Goal: Task Accomplishment & Management: Use online tool/utility

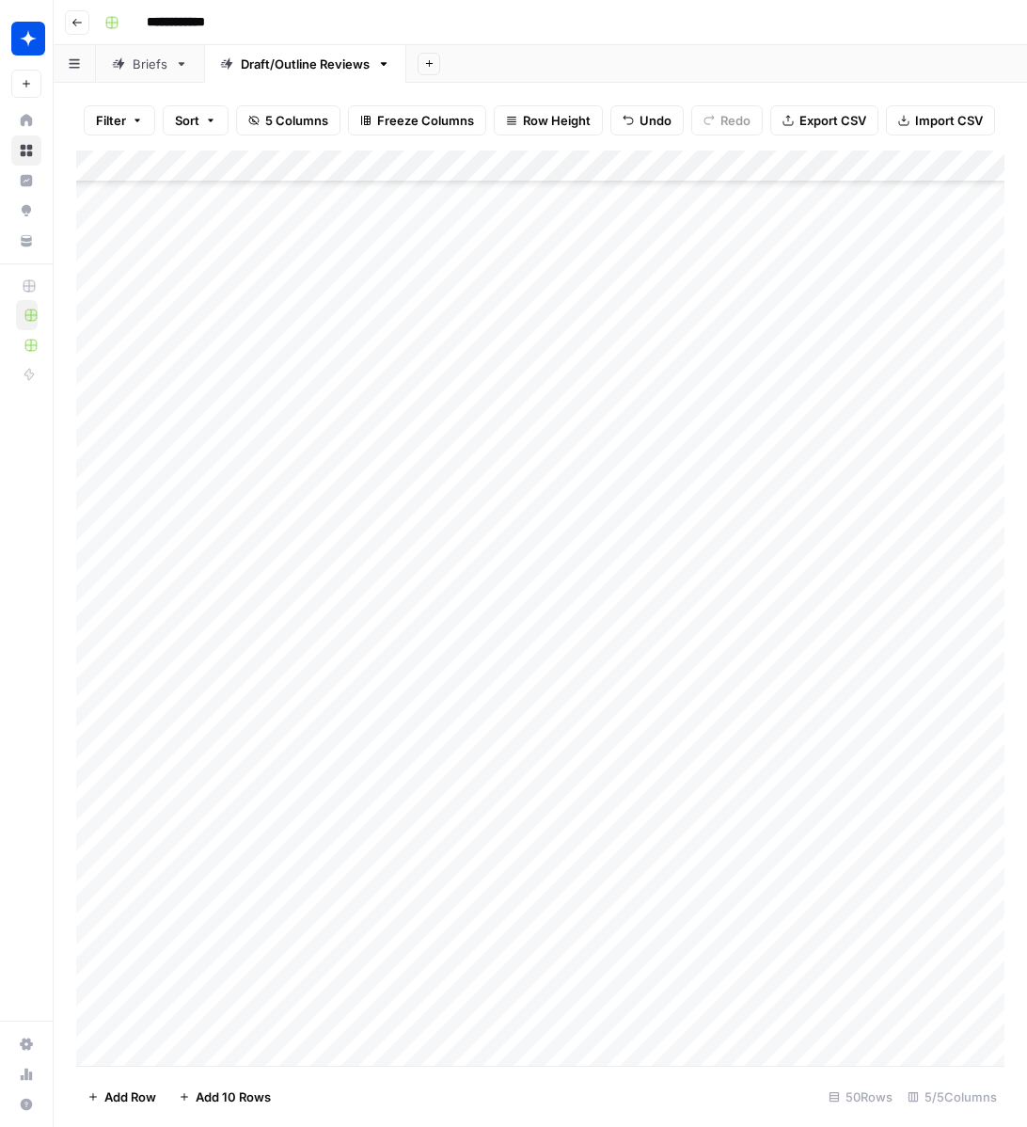
scroll to position [746, 0]
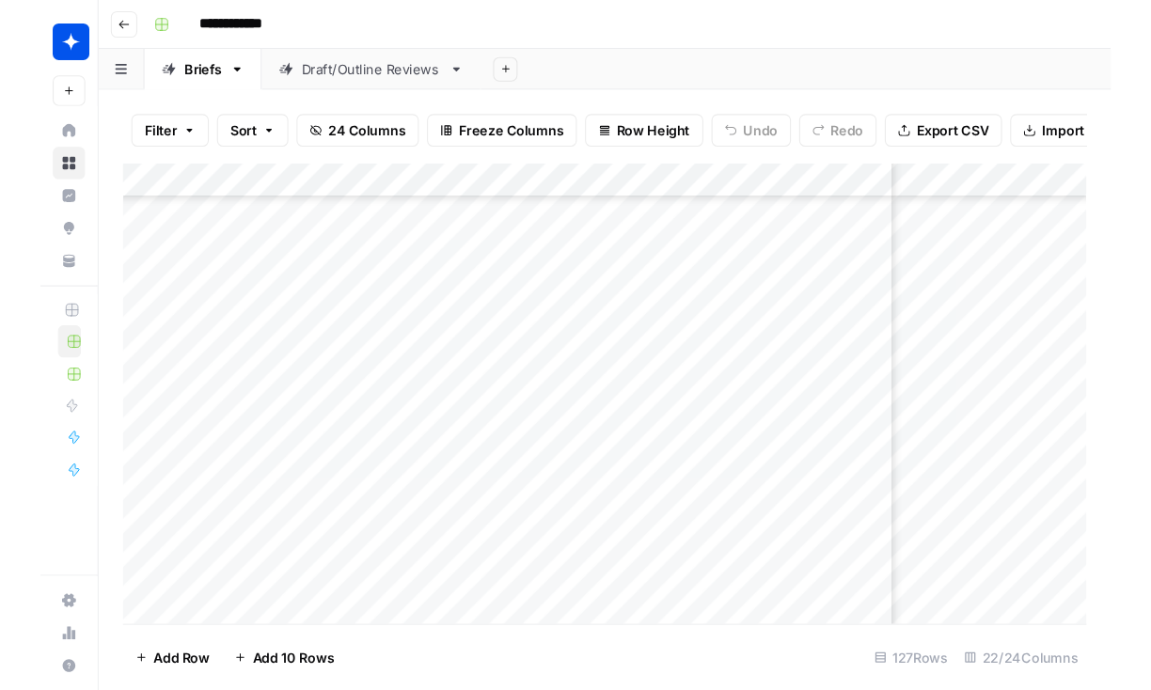
scroll to position [4549, 2916]
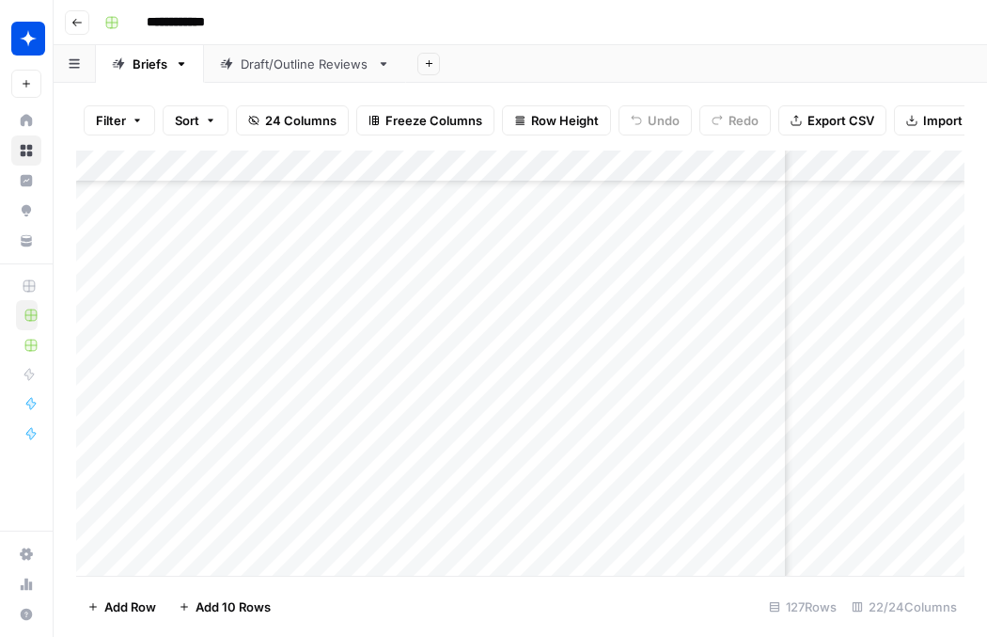
click at [320, 404] on div "Add Column" at bounding box center [520, 362] width 889 height 425
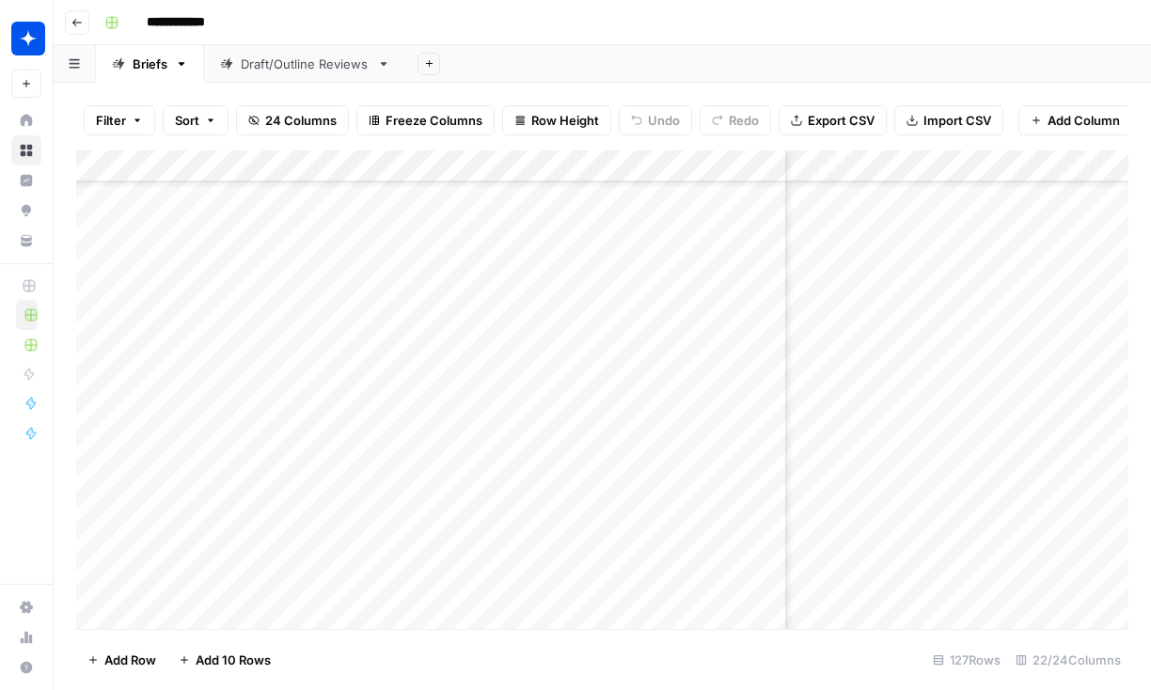
click at [750, 166] on div "Add Column" at bounding box center [602, 389] width 1052 height 479
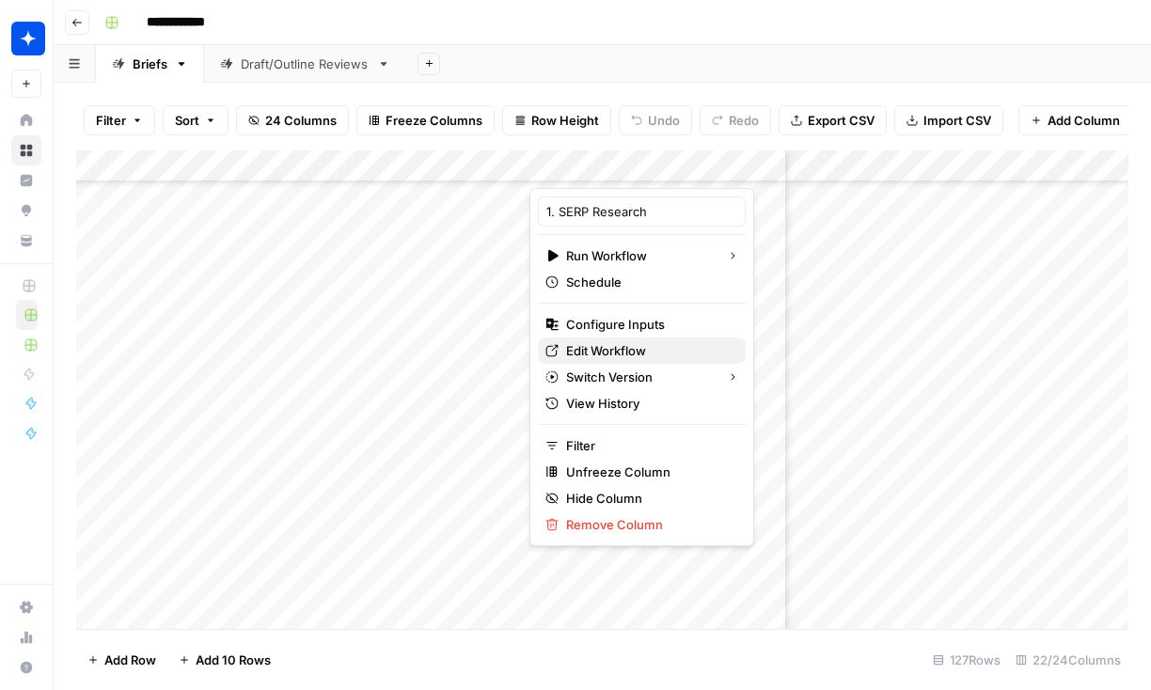
click at [622, 349] on span "Edit Workflow" at bounding box center [648, 350] width 165 height 19
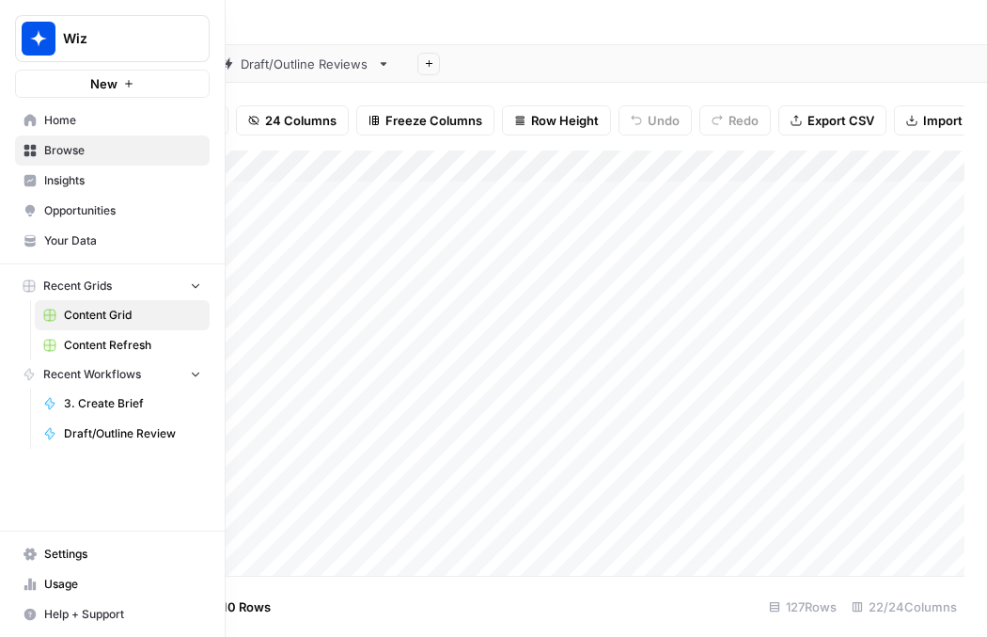
click at [55, 234] on span "Your Data" at bounding box center [122, 240] width 157 height 17
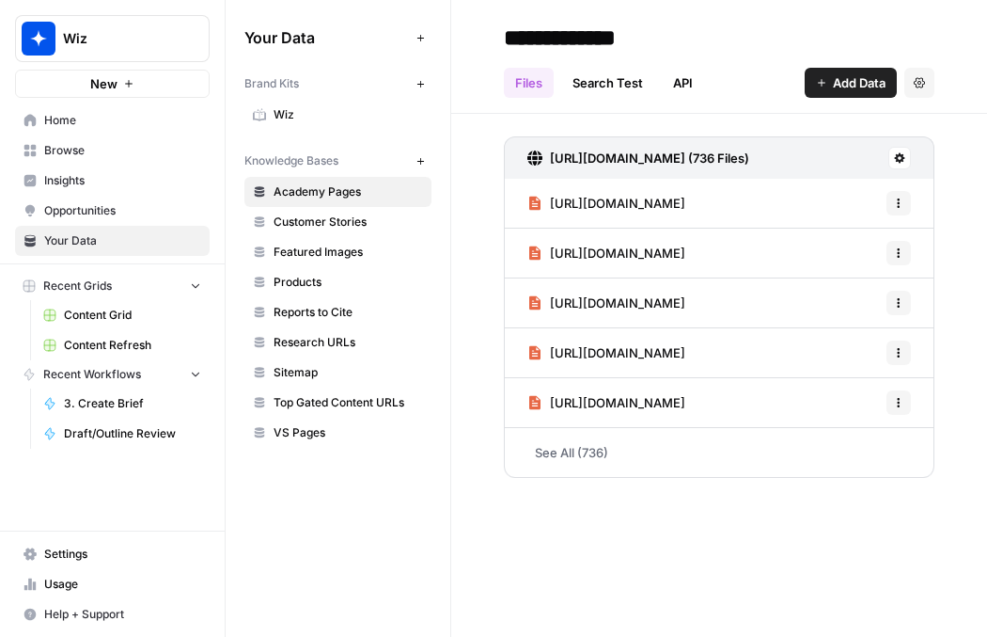
click at [321, 111] on span "Wiz" at bounding box center [349, 114] width 150 height 17
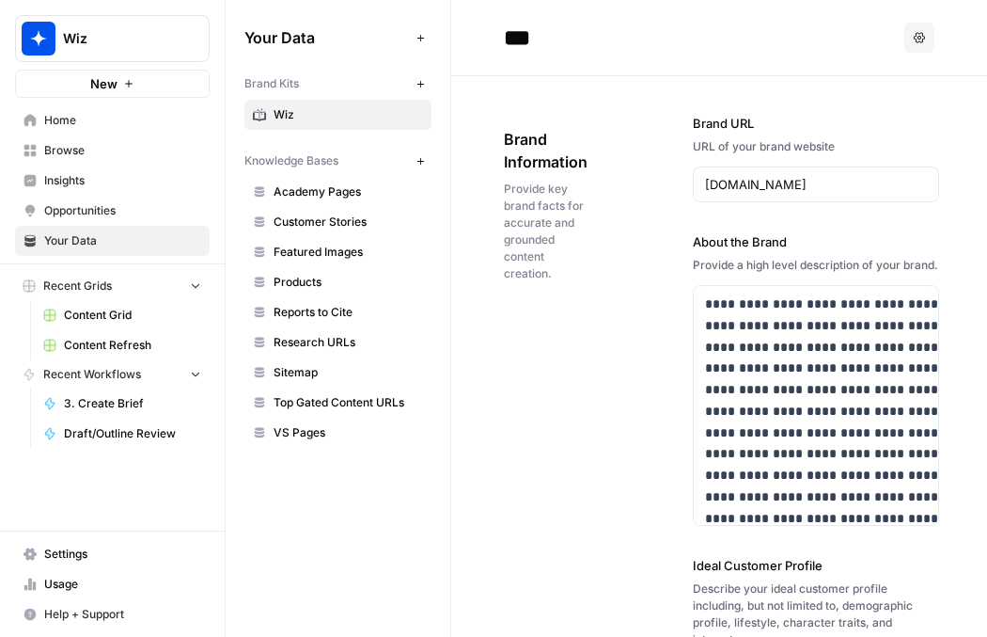
click at [323, 291] on link "Products" at bounding box center [338, 282] width 187 height 30
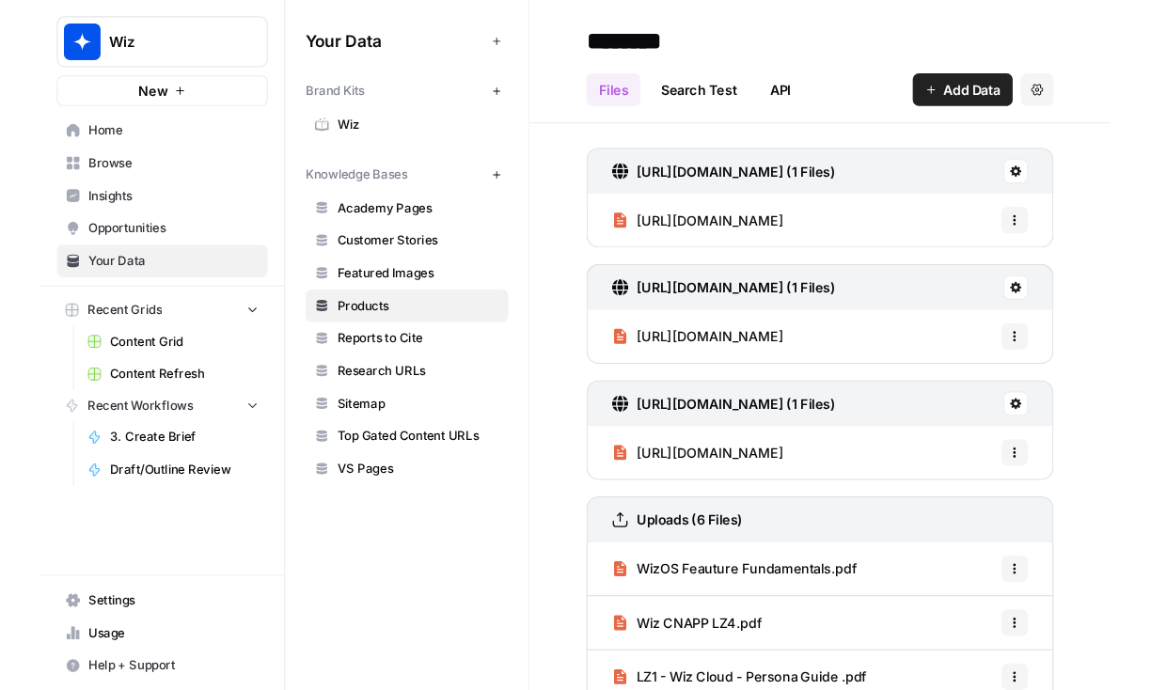
scroll to position [178, 0]
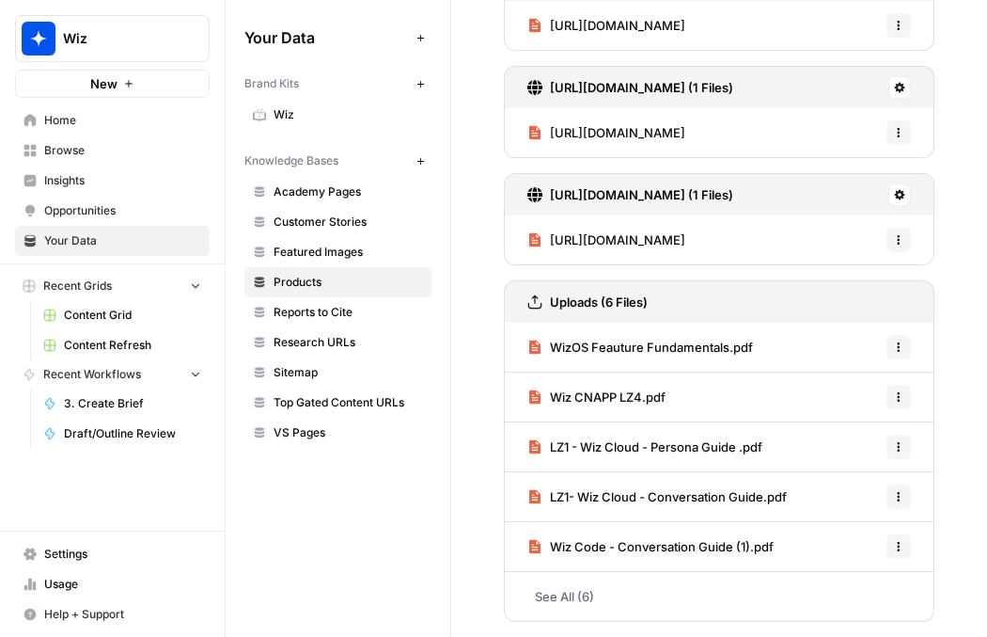
click at [308, 102] on link "Wiz" at bounding box center [338, 115] width 187 height 30
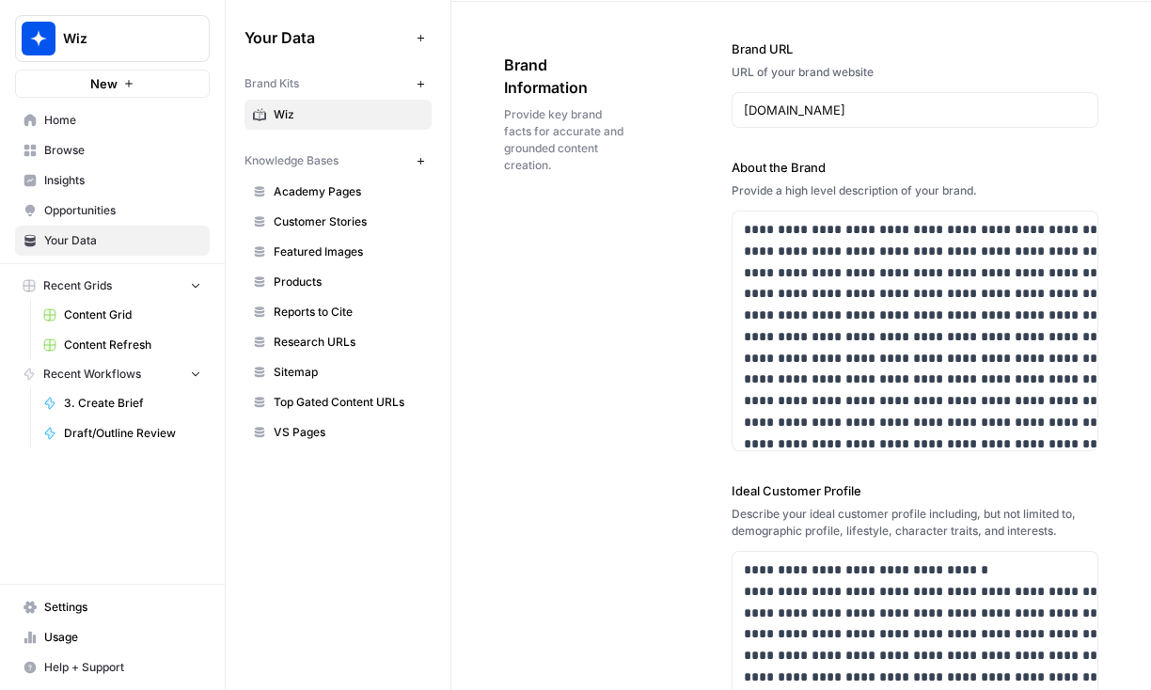
scroll to position [51, 0]
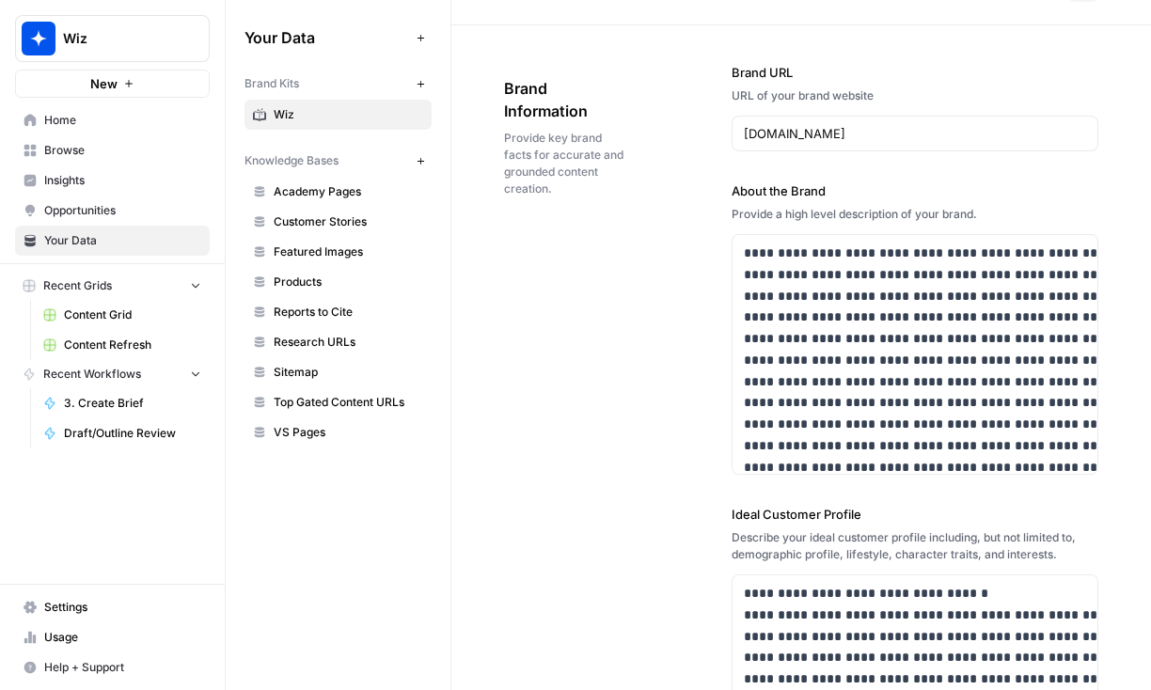
click at [355, 404] on span "Top Gated Content URLs" at bounding box center [349, 402] width 150 height 17
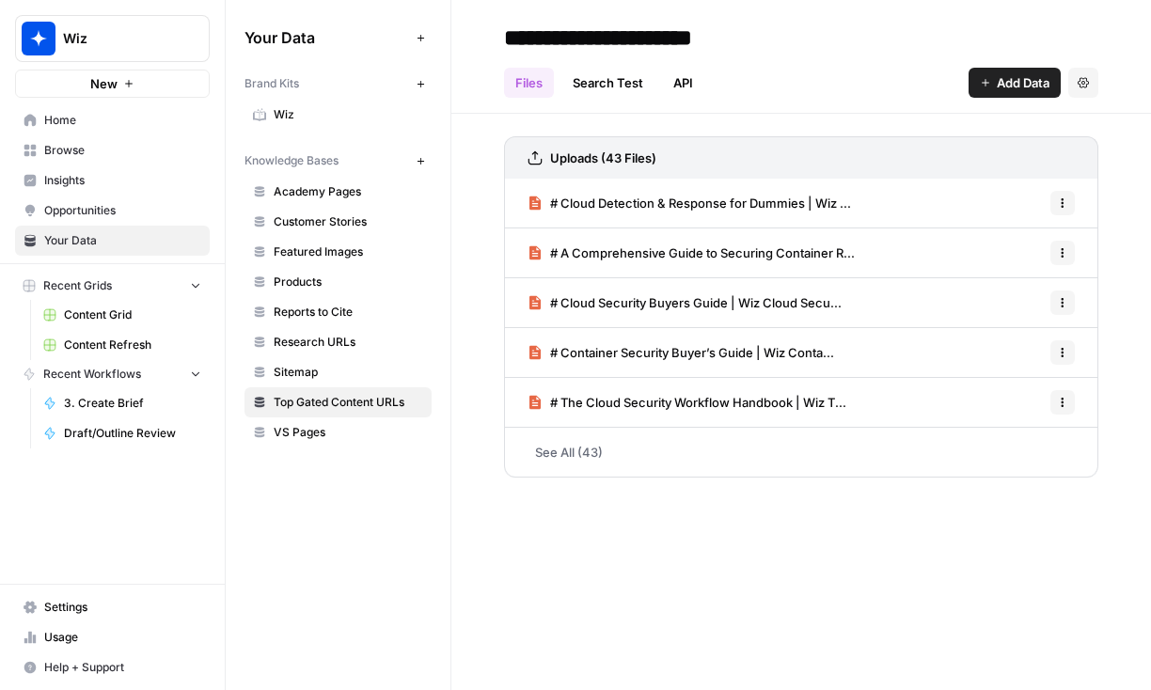
click at [558, 444] on link "See All (43)" at bounding box center [801, 452] width 594 height 49
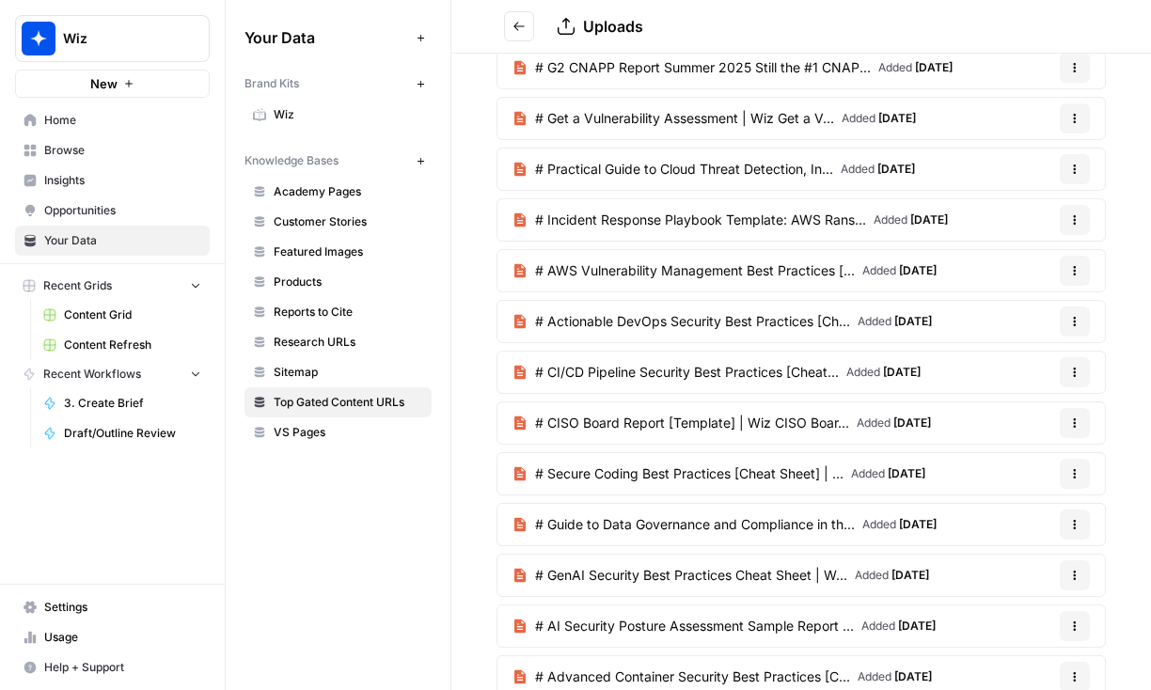
scroll to position [1645, 0]
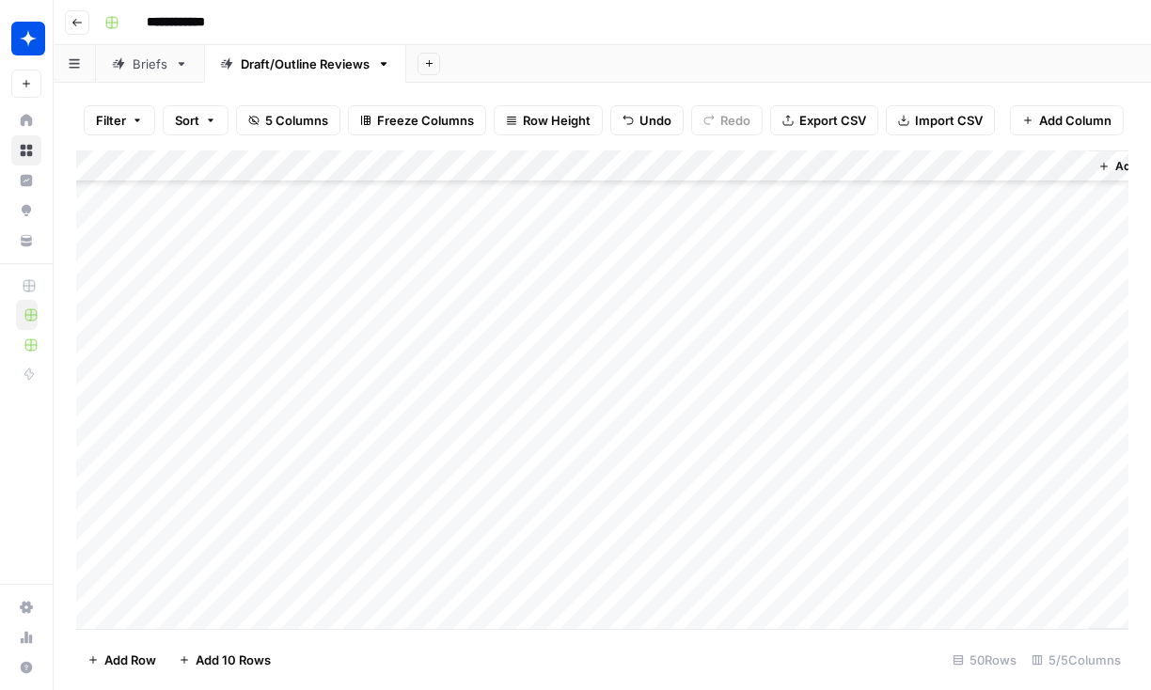
scroll to position [1182, 0]
click at [159, 615] on div "Add Column" at bounding box center [602, 389] width 1052 height 479
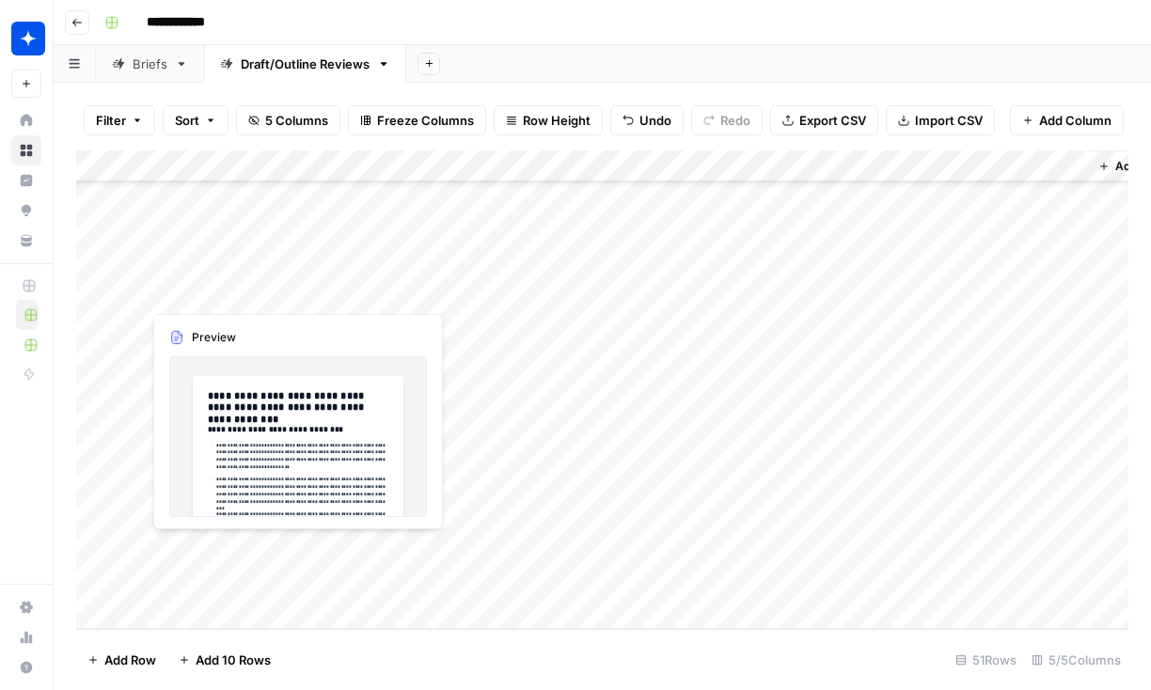
click at [299, 553] on div "Add Column" at bounding box center [602, 389] width 1052 height 479
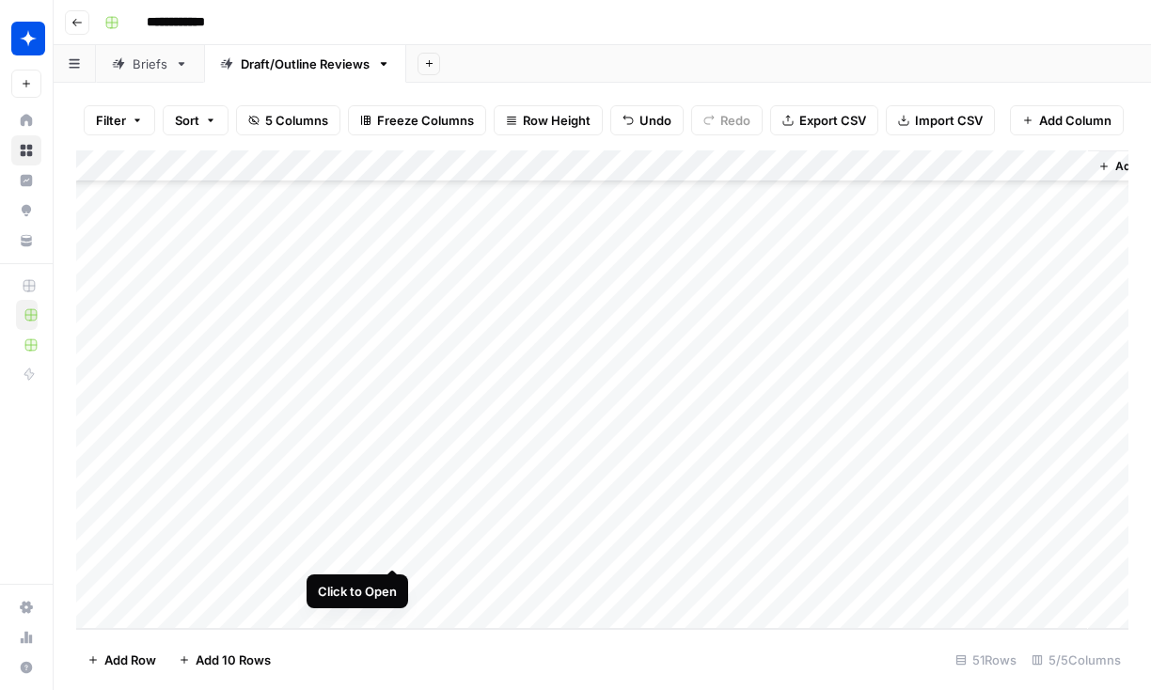
click at [395, 553] on div "Add Column" at bounding box center [602, 389] width 1052 height 479
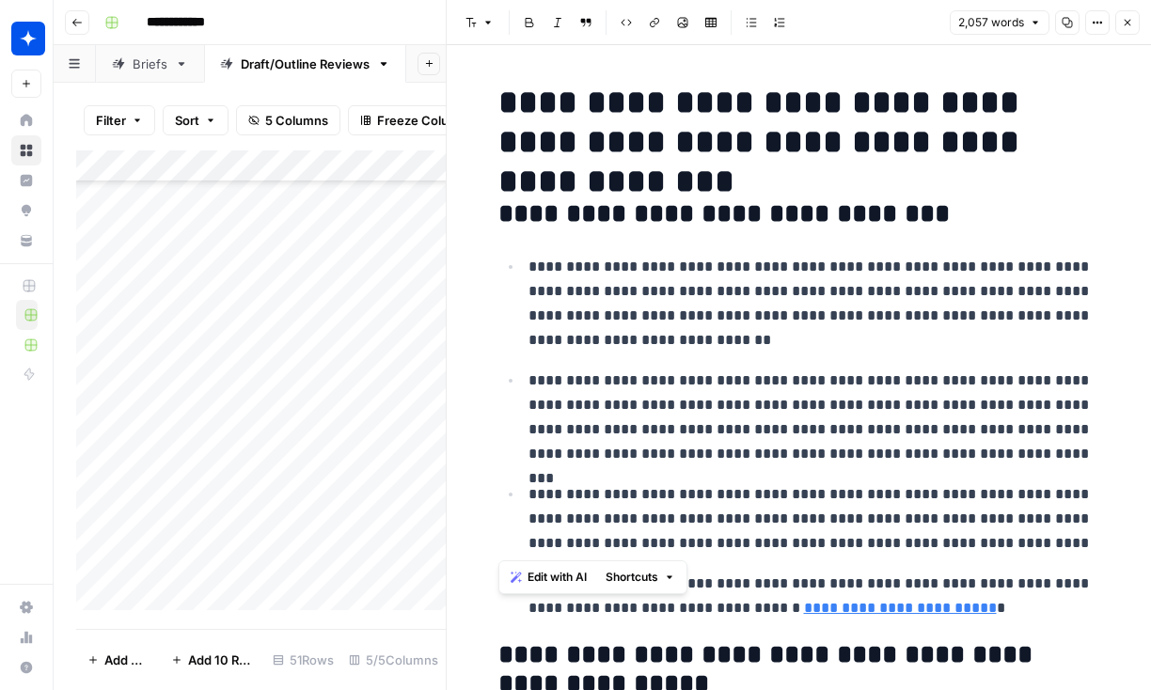
drag, startPoint x: 505, startPoint y: 102, endPoint x: 883, endPoint y: 549, distance: 585.9
click at [1071, 27] on icon "button" at bounding box center [1127, 22] width 11 height 11
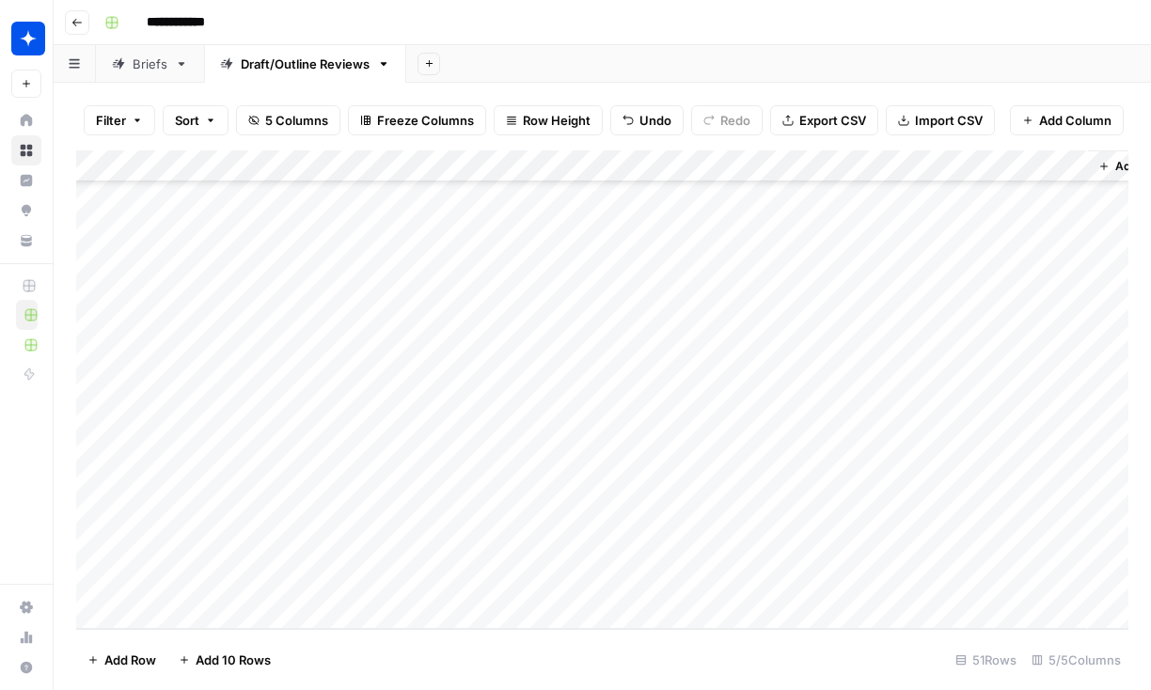
click at [432, 552] on div "Add Column" at bounding box center [602, 389] width 1052 height 479
click at [734, 329] on div "Add Column" at bounding box center [602, 389] width 1052 height 479
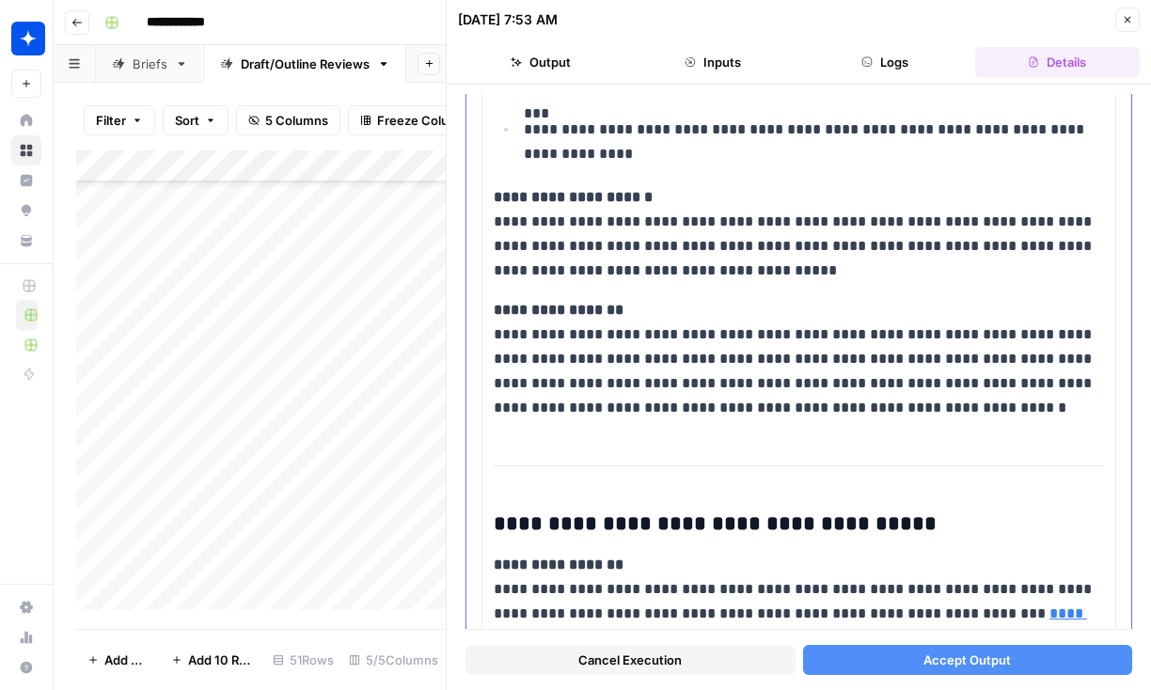
scroll to position [555, 0]
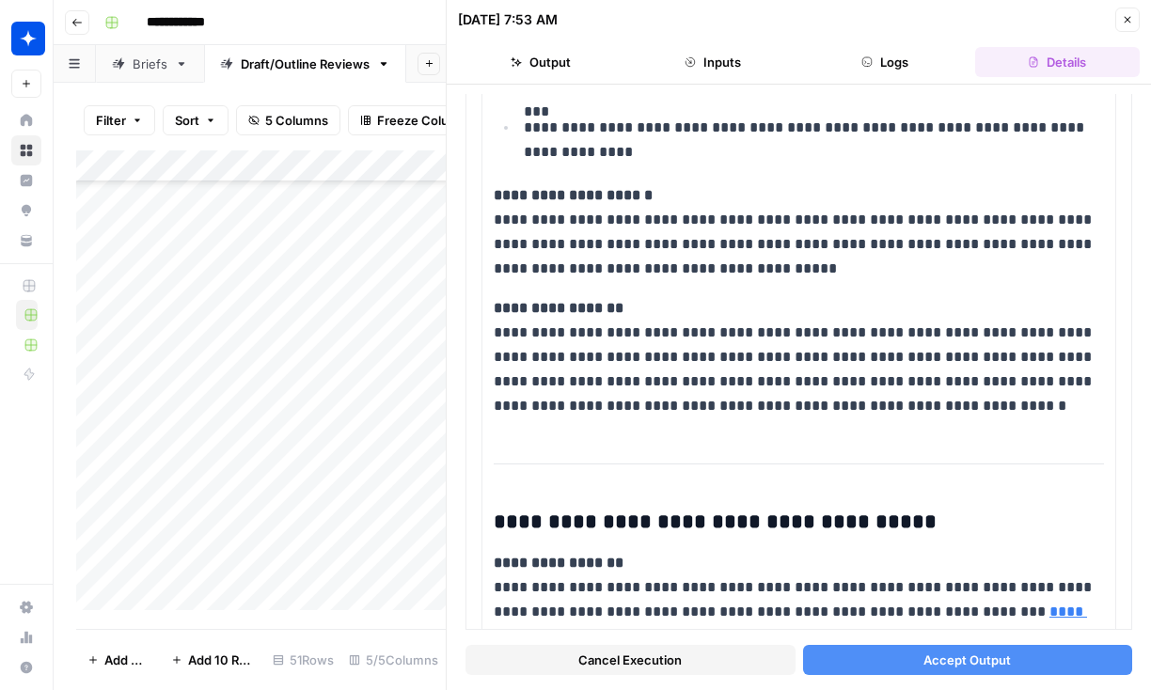
click at [622, 636] on span "Cancel Execution" at bounding box center [629, 660] width 103 height 19
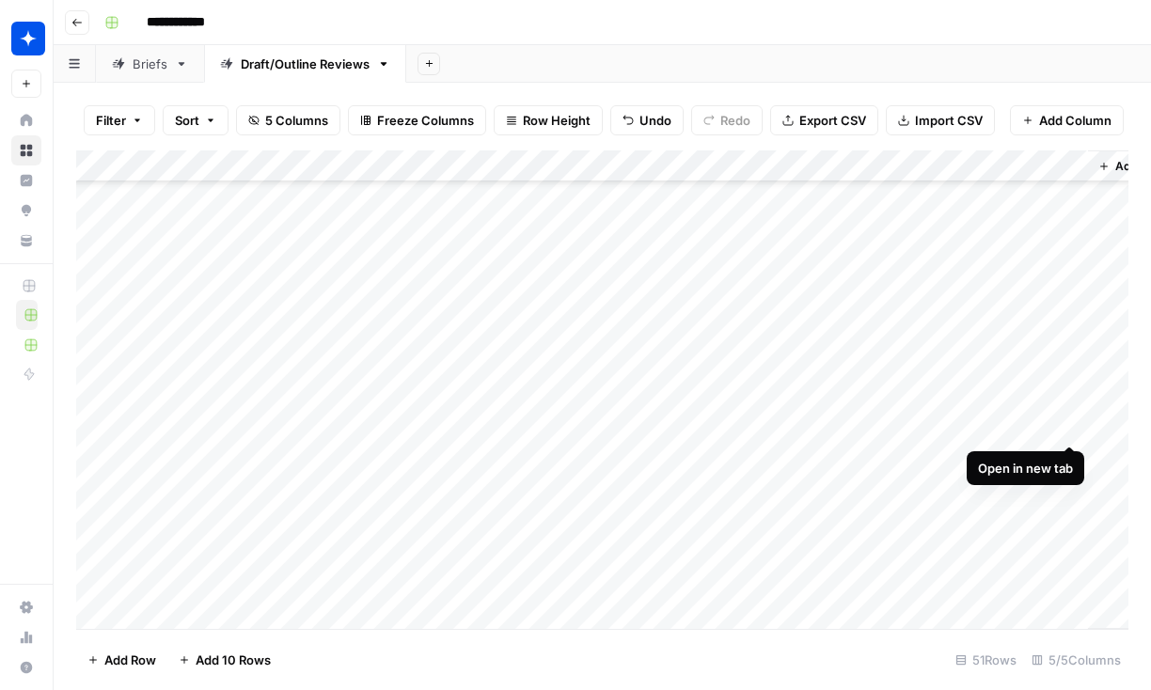
click at [1069, 425] on div "Add Column" at bounding box center [602, 389] width 1052 height 479
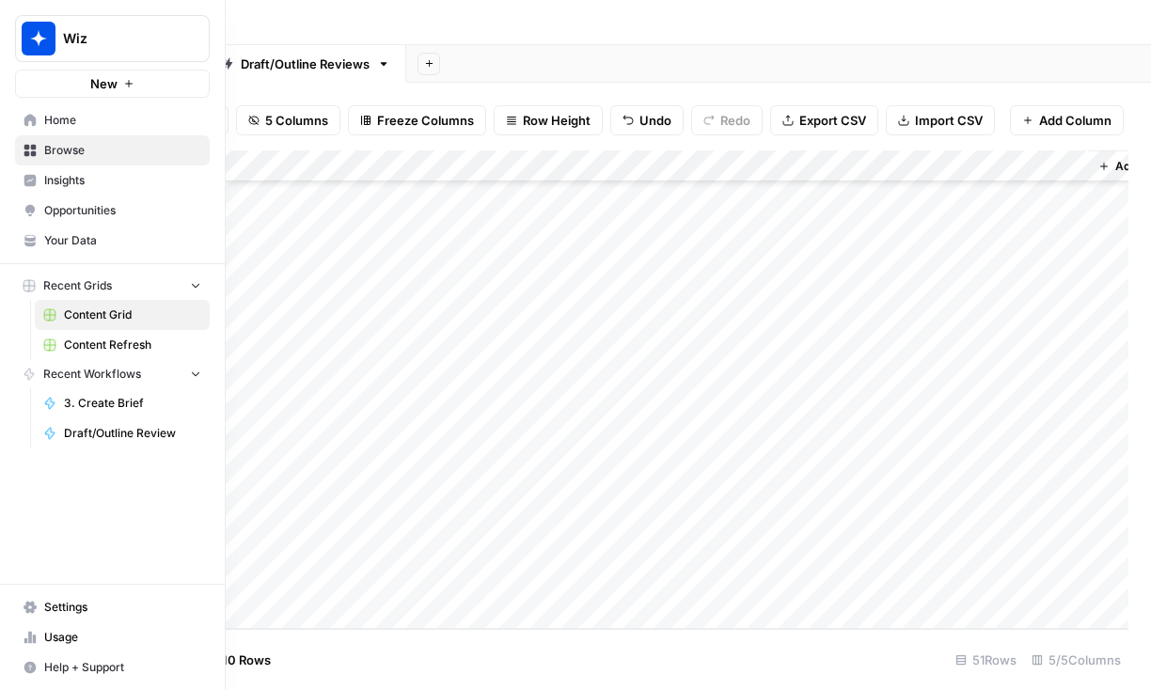
click at [44, 119] on span "Home" at bounding box center [122, 120] width 157 height 17
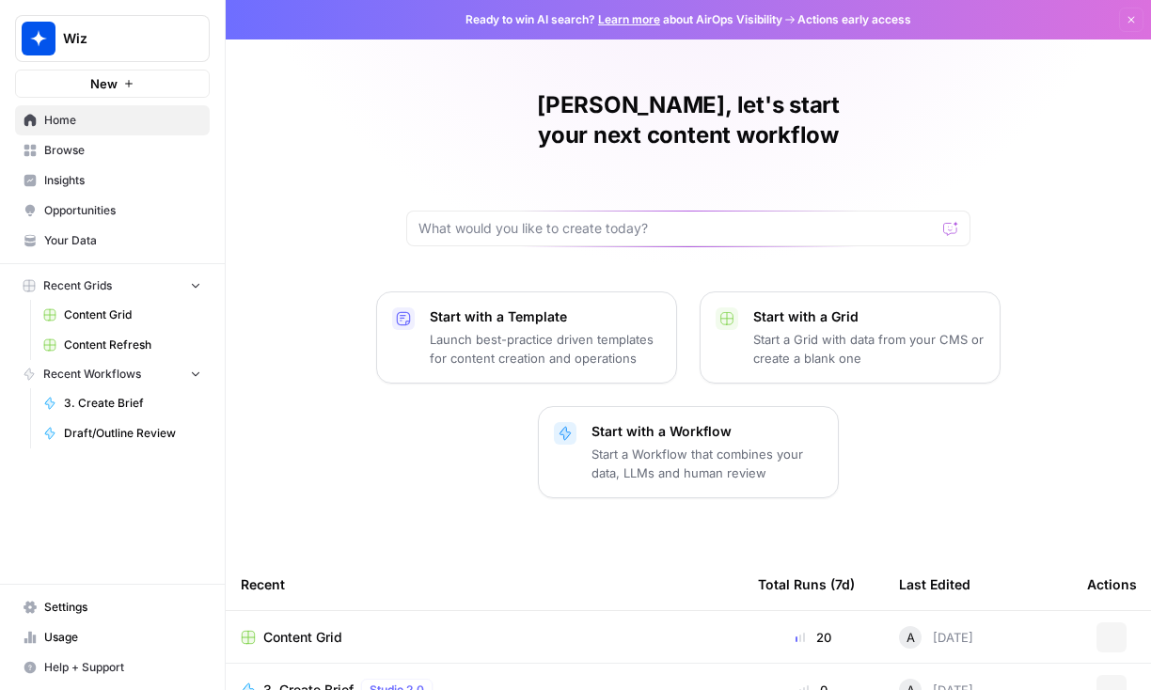
click at [101, 160] on link "Browse" at bounding box center [112, 150] width 195 height 30
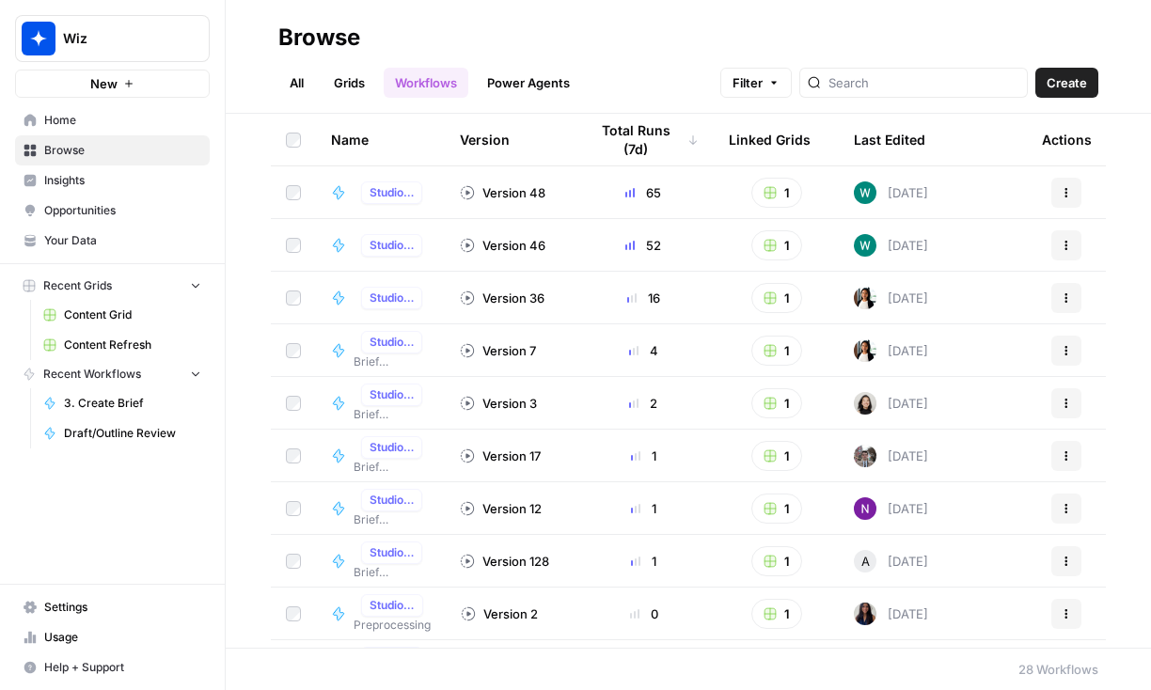
click at [82, 245] on span "Your Data" at bounding box center [122, 240] width 157 height 17
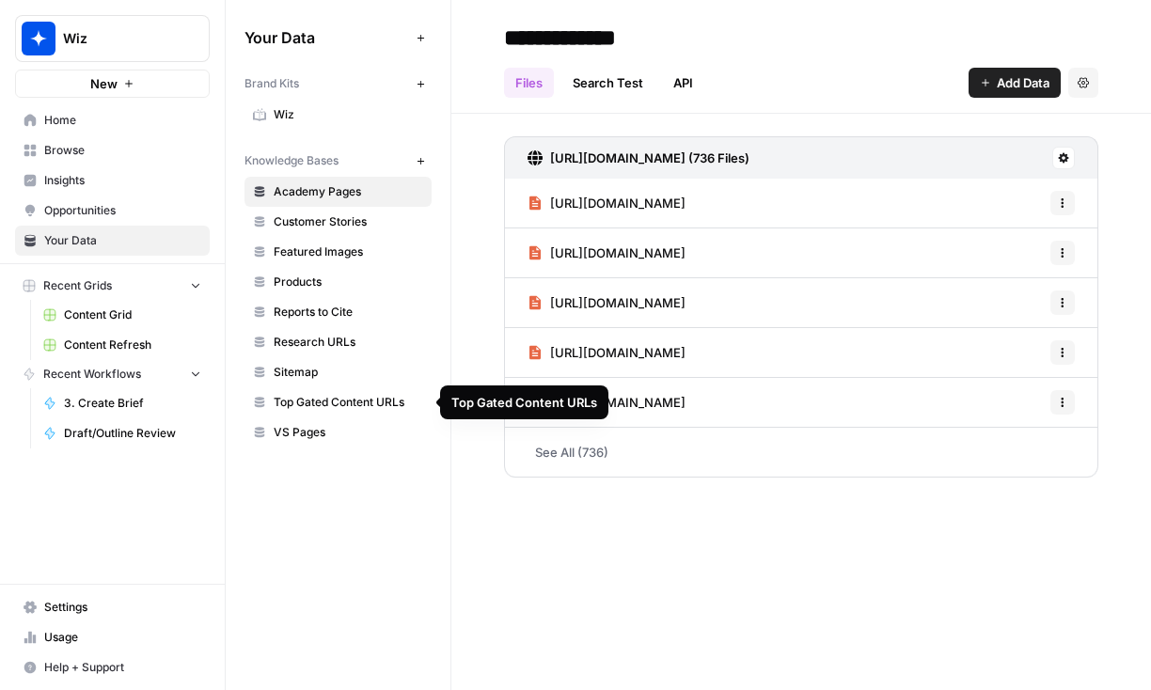
click at [389, 415] on link "Top Gated Content URLs" at bounding box center [338, 402] width 187 height 30
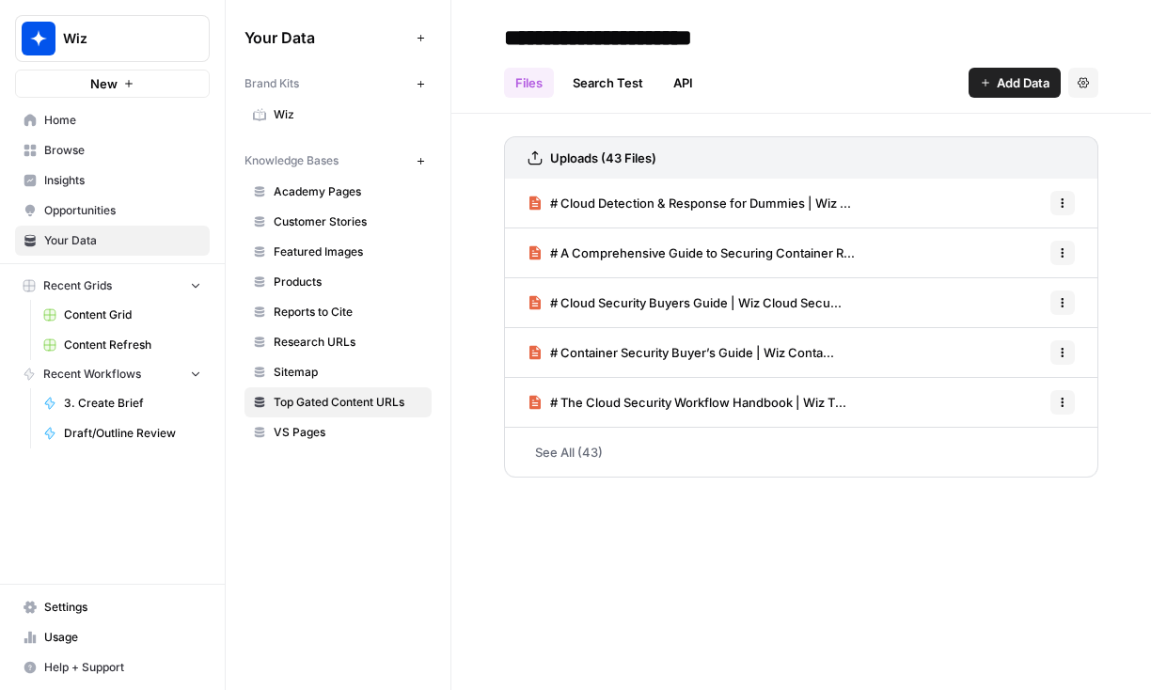
click at [421, 528] on div "Your Data Add Data Brand Kits New Wiz Knowledge Bases New Academy Pages Custome…" at bounding box center [338, 345] width 225 height 690
click at [77, 131] on link "Home" at bounding box center [112, 120] width 195 height 30
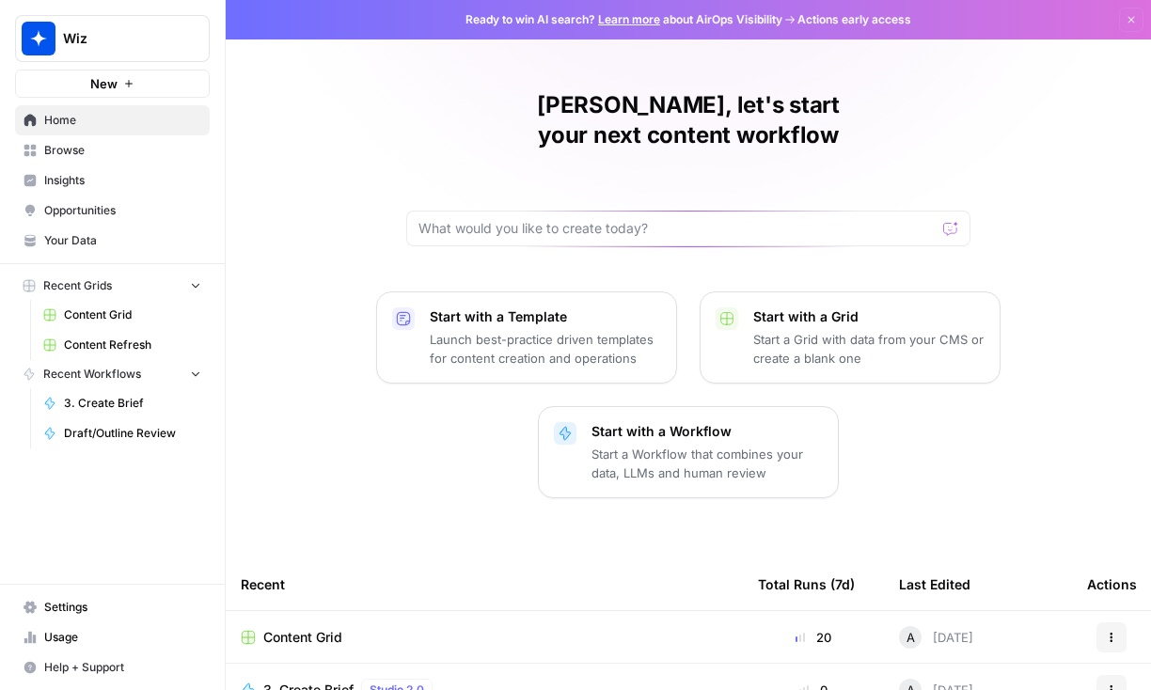
click at [95, 153] on span "Browse" at bounding box center [122, 150] width 157 height 17
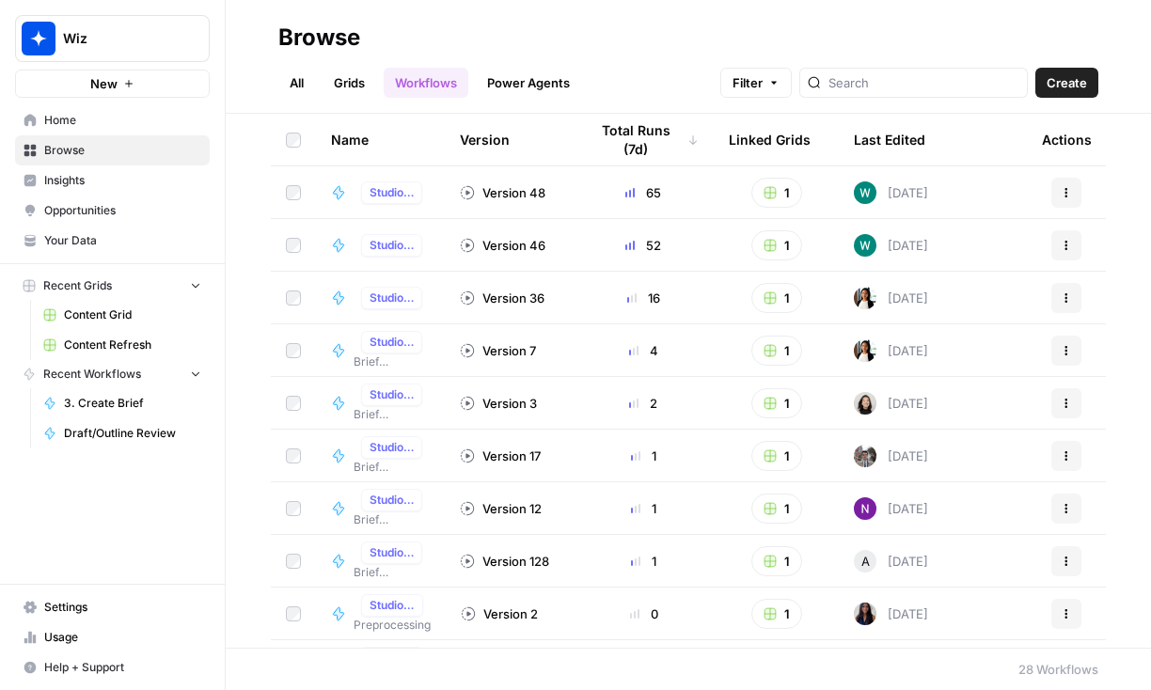
scroll to position [134, 0]
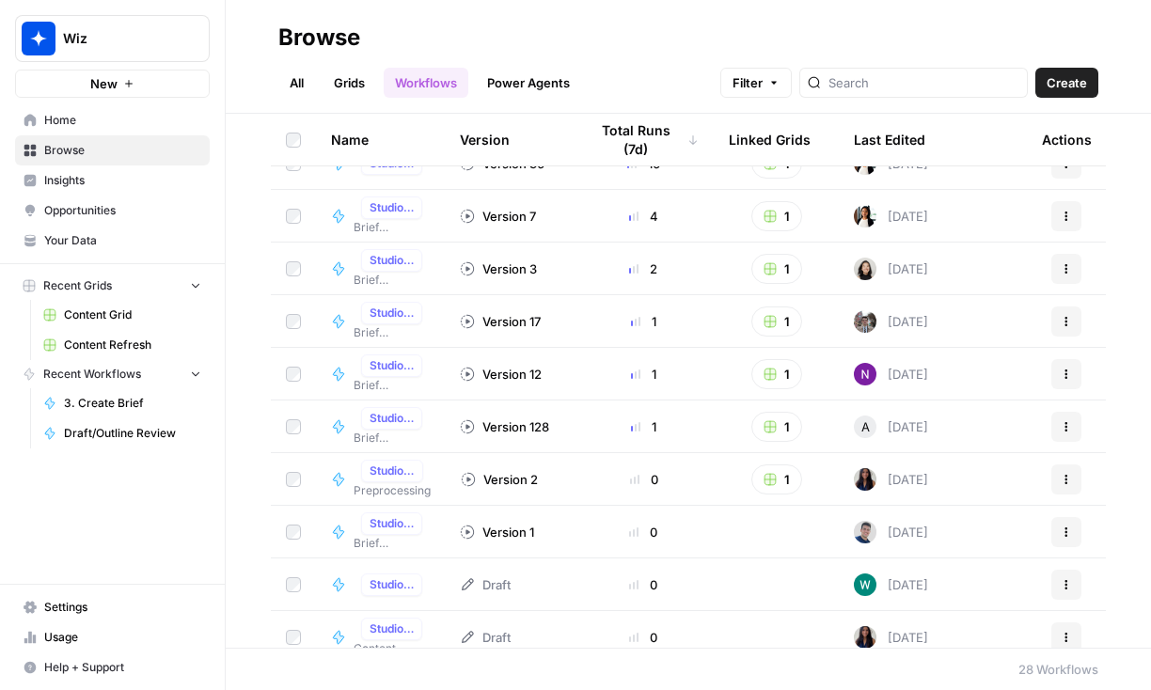
click at [288, 81] on link "All" at bounding box center [296, 83] width 37 height 30
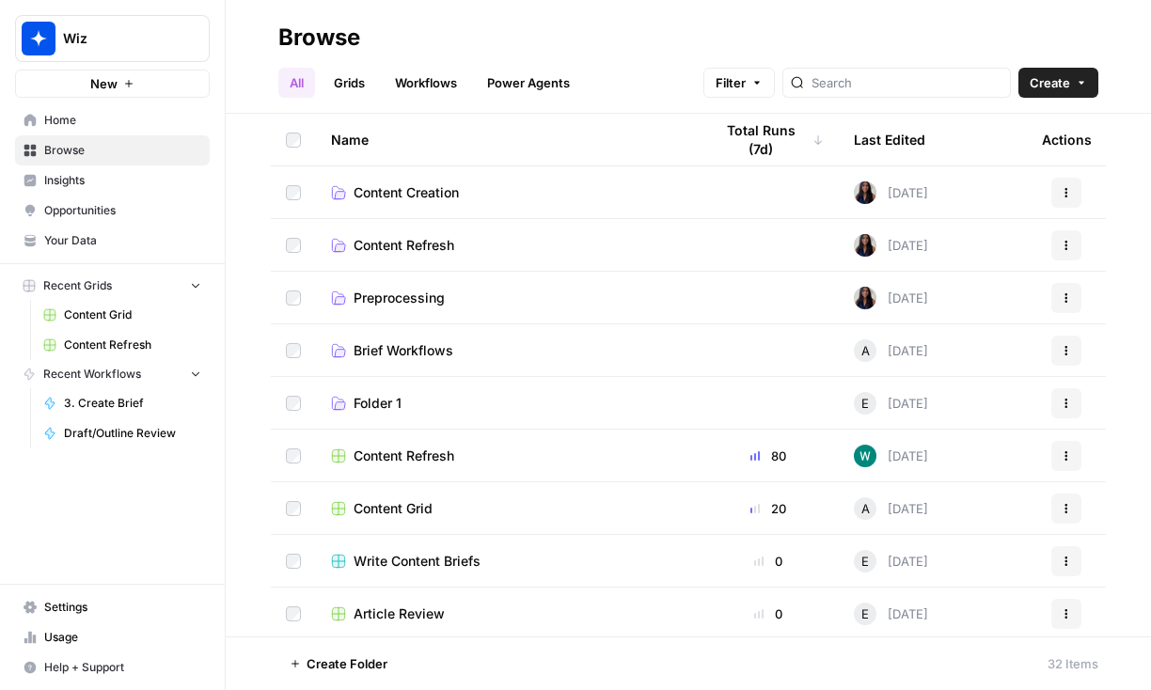
click at [85, 237] on span "Your Data" at bounding box center [122, 240] width 157 height 17
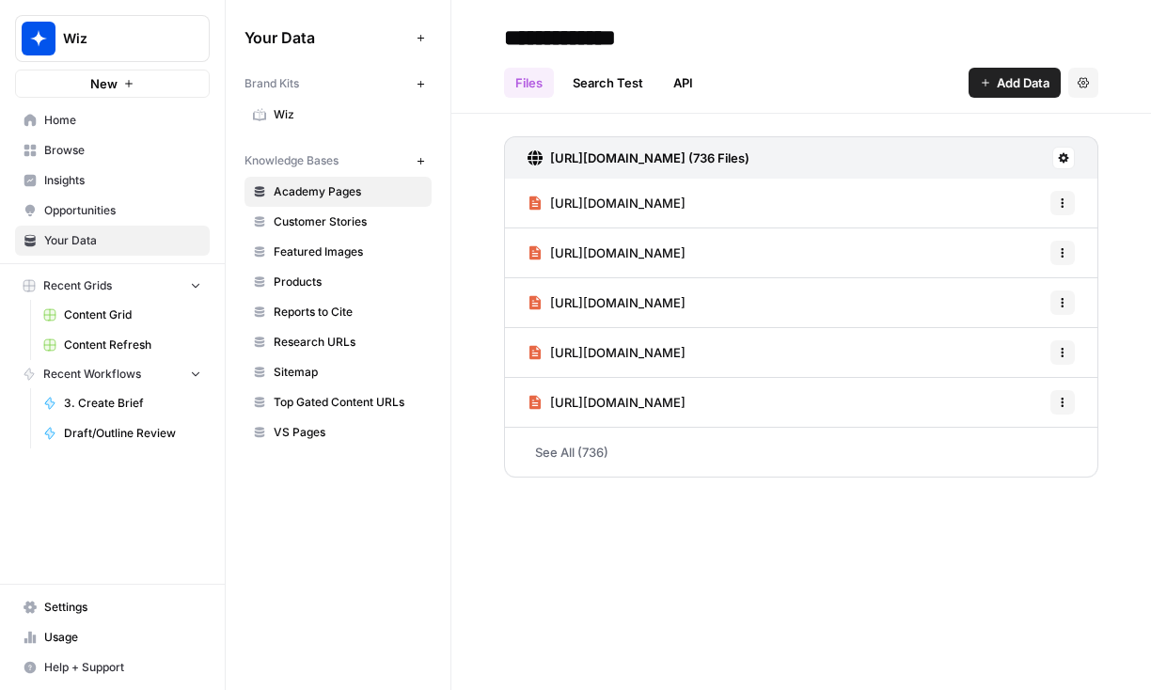
click at [311, 120] on span "Wiz" at bounding box center [349, 114] width 150 height 17
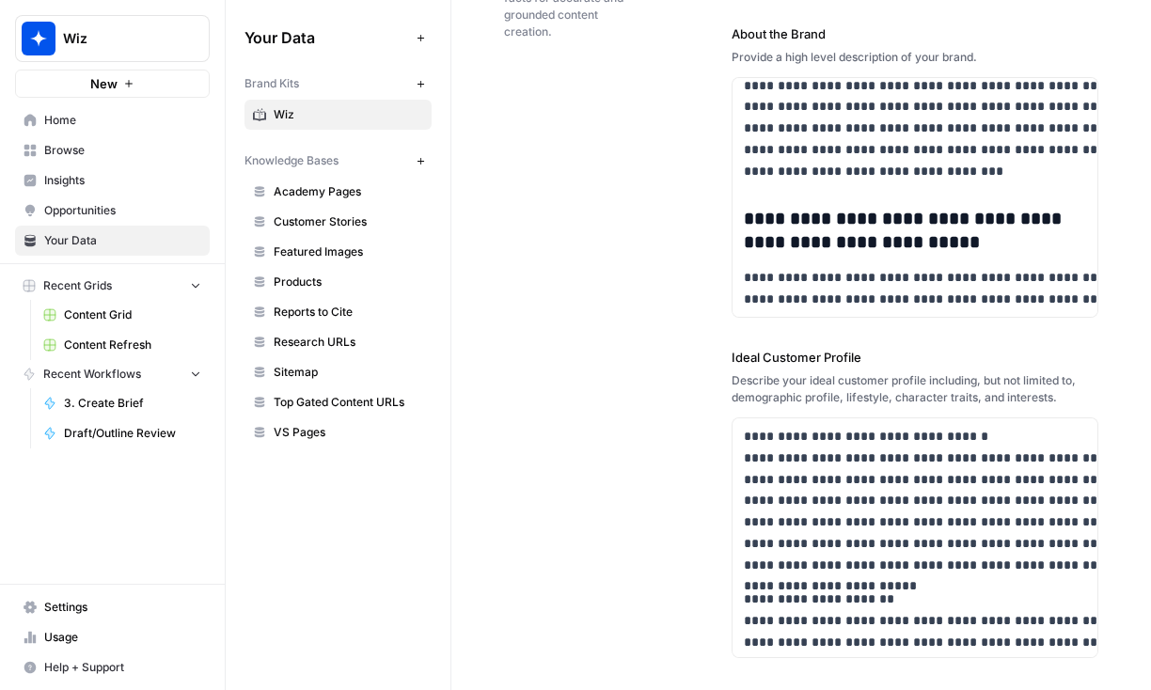
scroll to position [62365, 0]
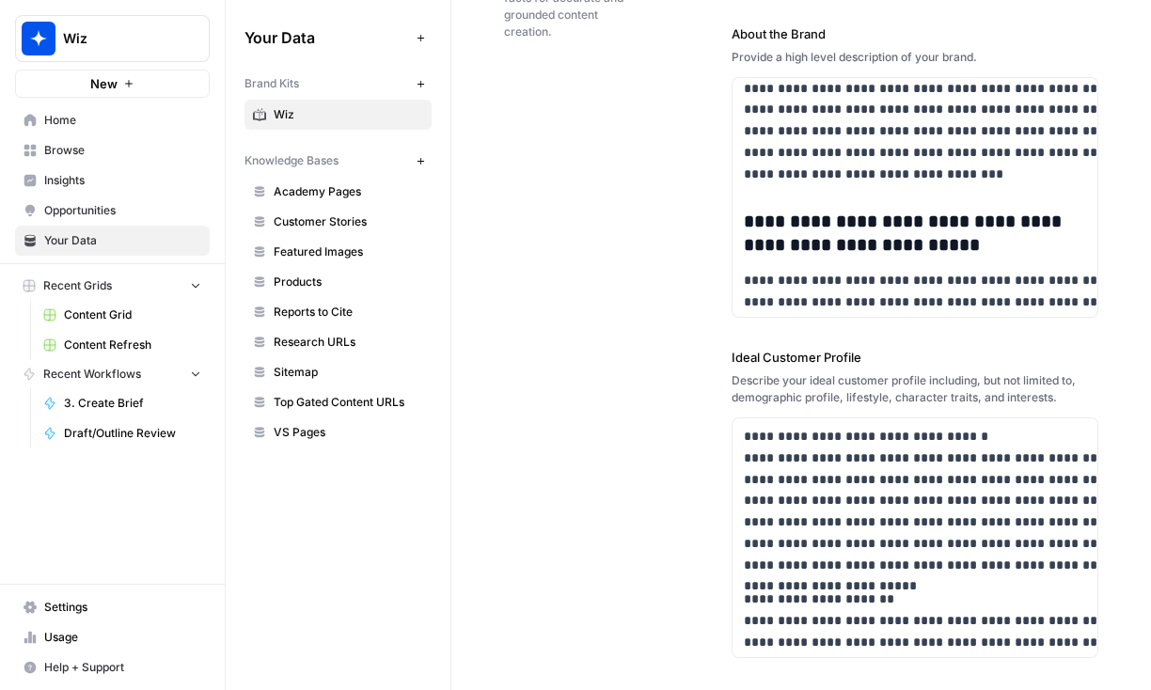
click at [80, 125] on span "Home" at bounding box center [122, 120] width 157 height 17
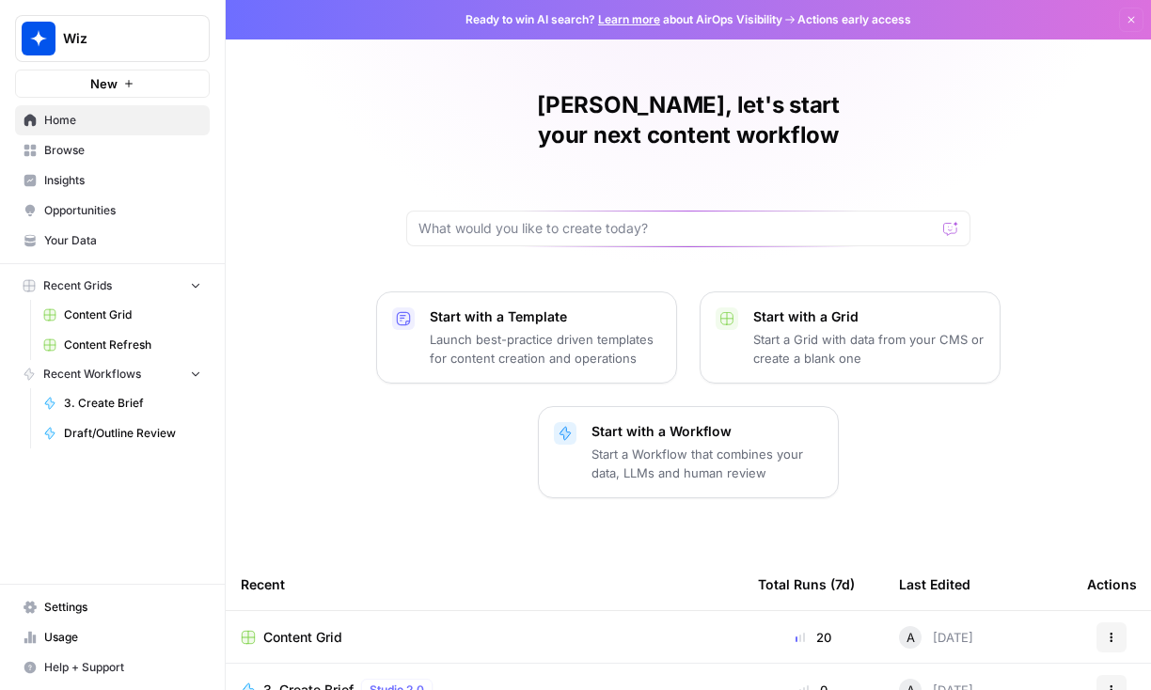
click at [110, 150] on span "Browse" at bounding box center [122, 150] width 157 height 17
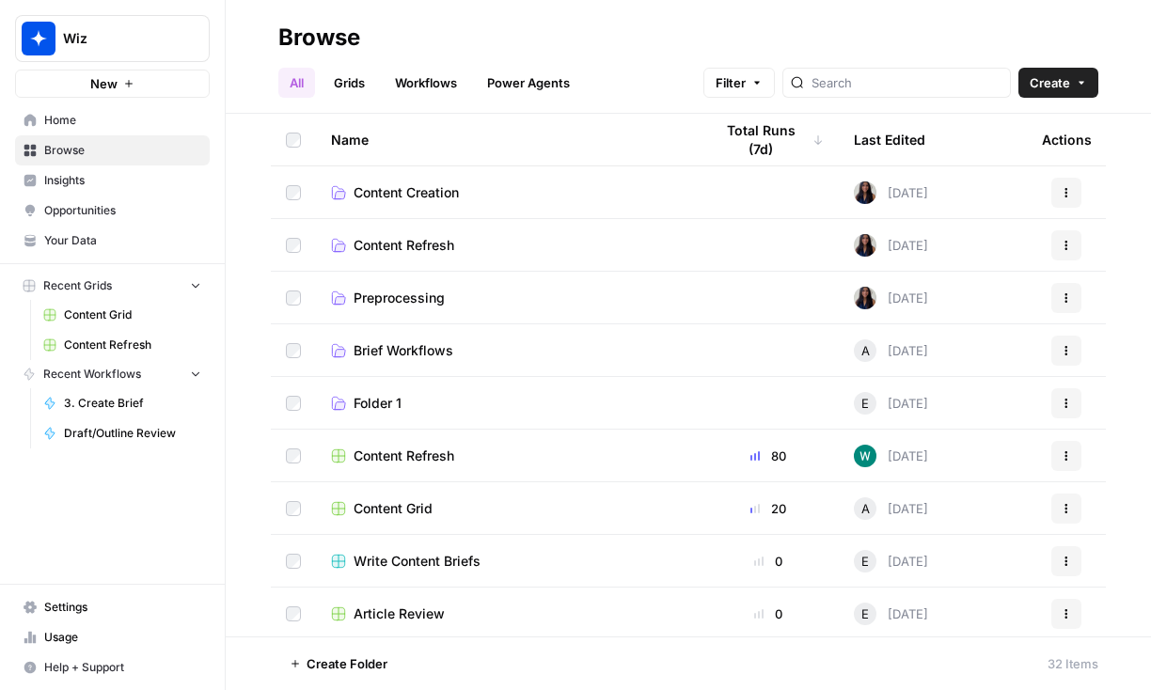
click at [116, 130] on link "Home" at bounding box center [112, 120] width 195 height 30
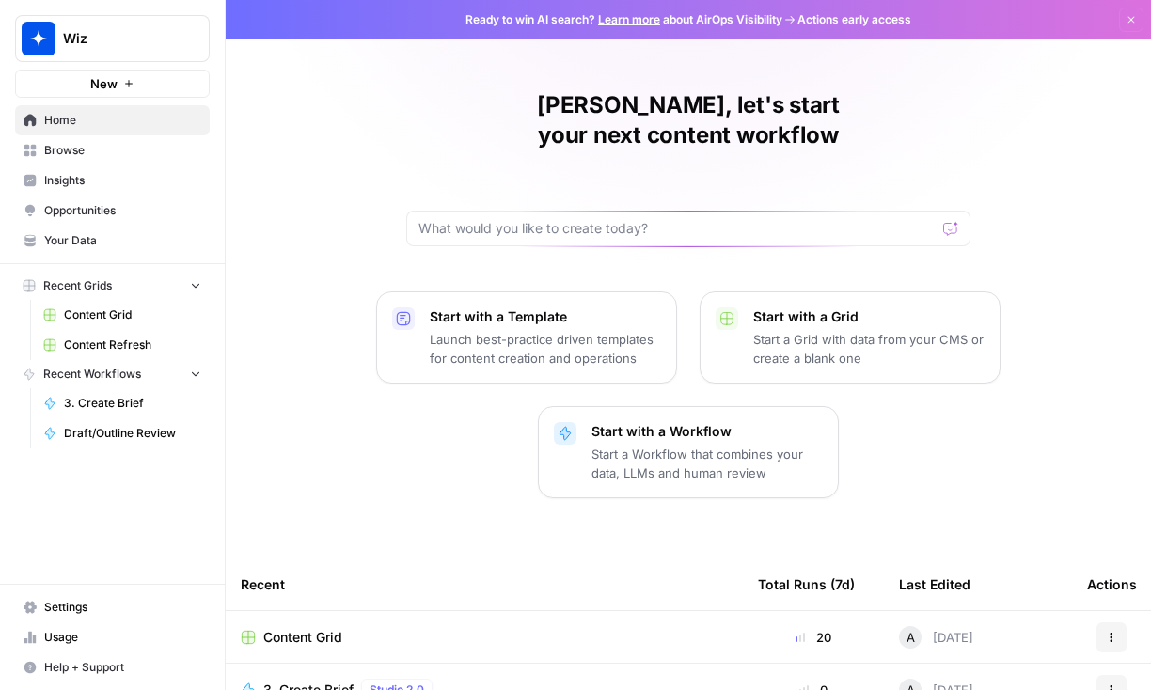
click at [113, 147] on span "Browse" at bounding box center [122, 150] width 157 height 17
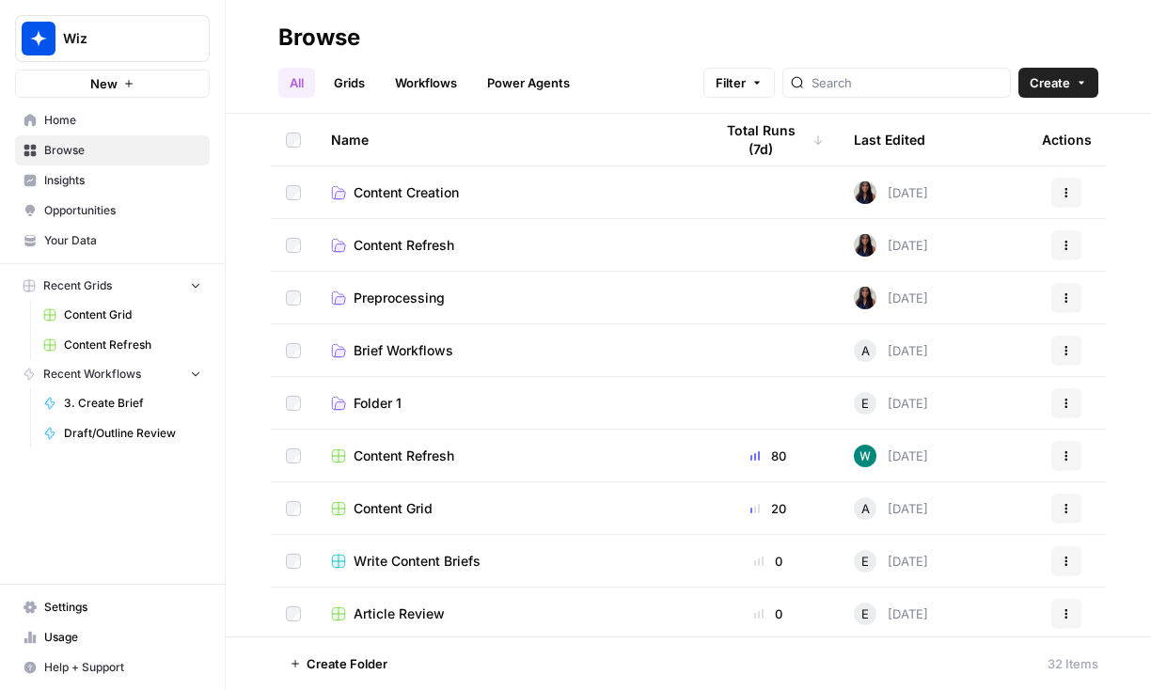
click at [363, 81] on link "Grids" at bounding box center [350, 83] width 54 height 30
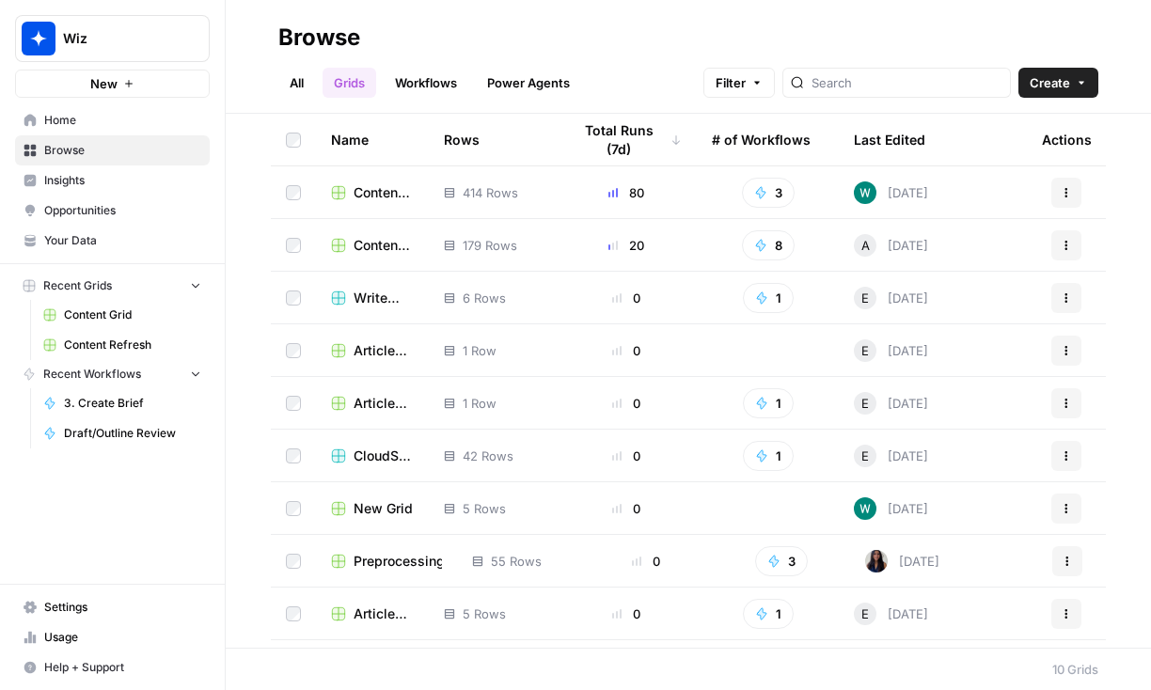
click at [132, 402] on span "3. Create Brief" at bounding box center [132, 403] width 137 height 17
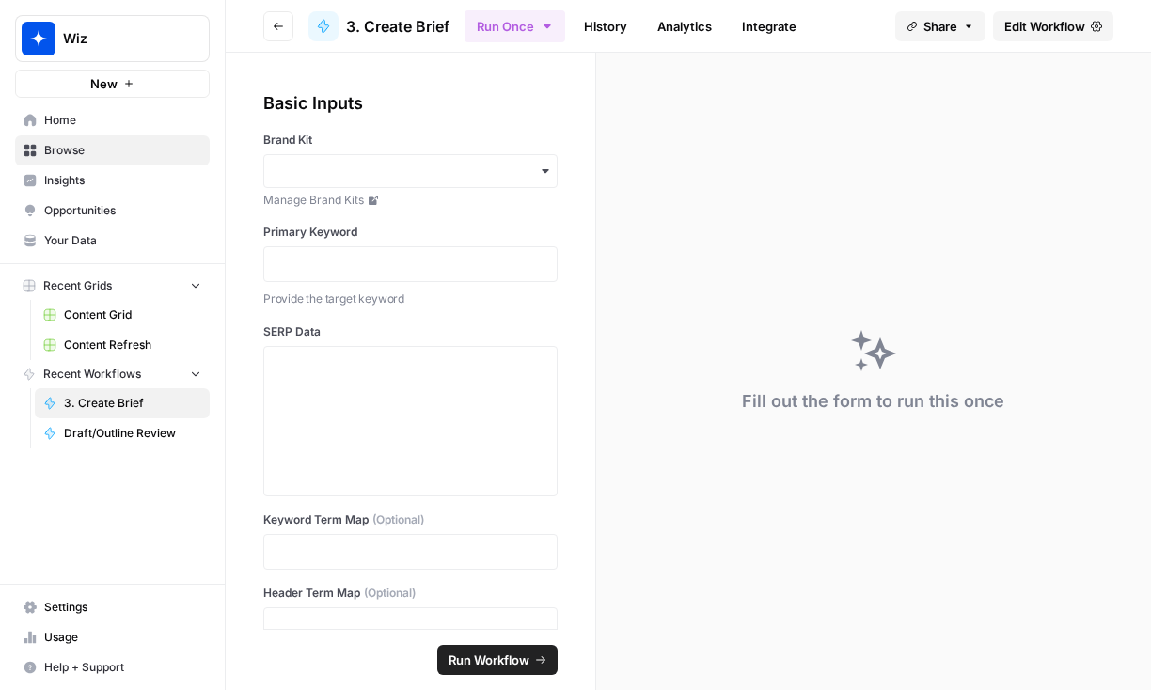
click at [116, 308] on span "Content Grid" at bounding box center [132, 315] width 137 height 17
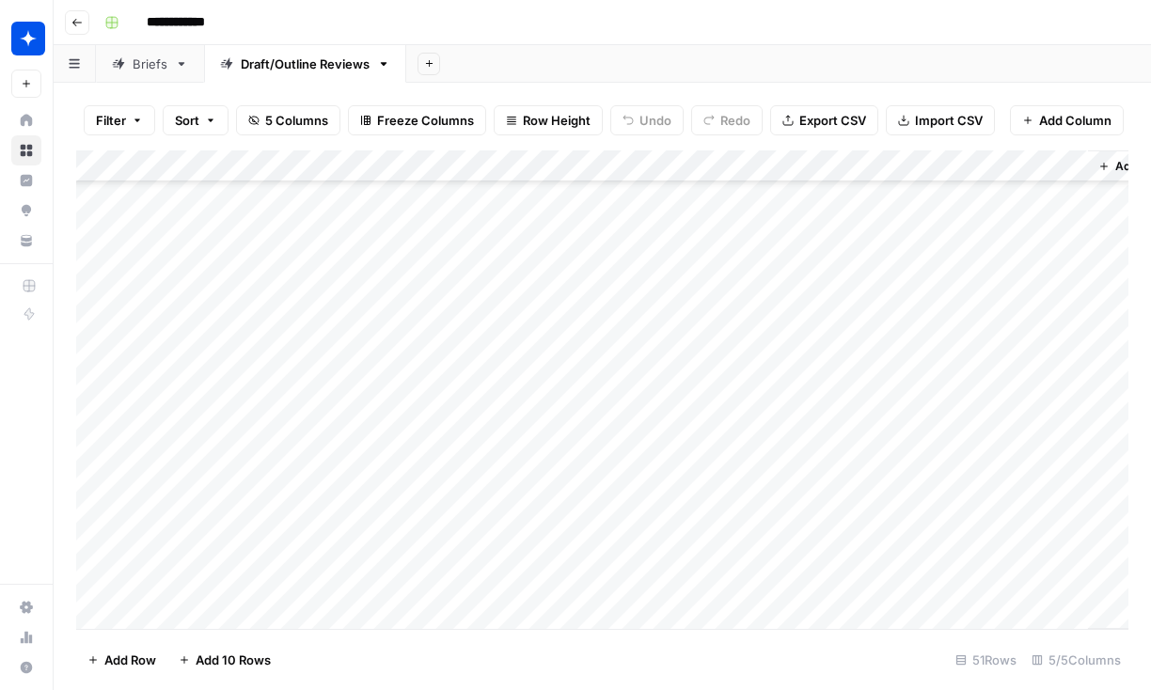
scroll to position [1214, 0]
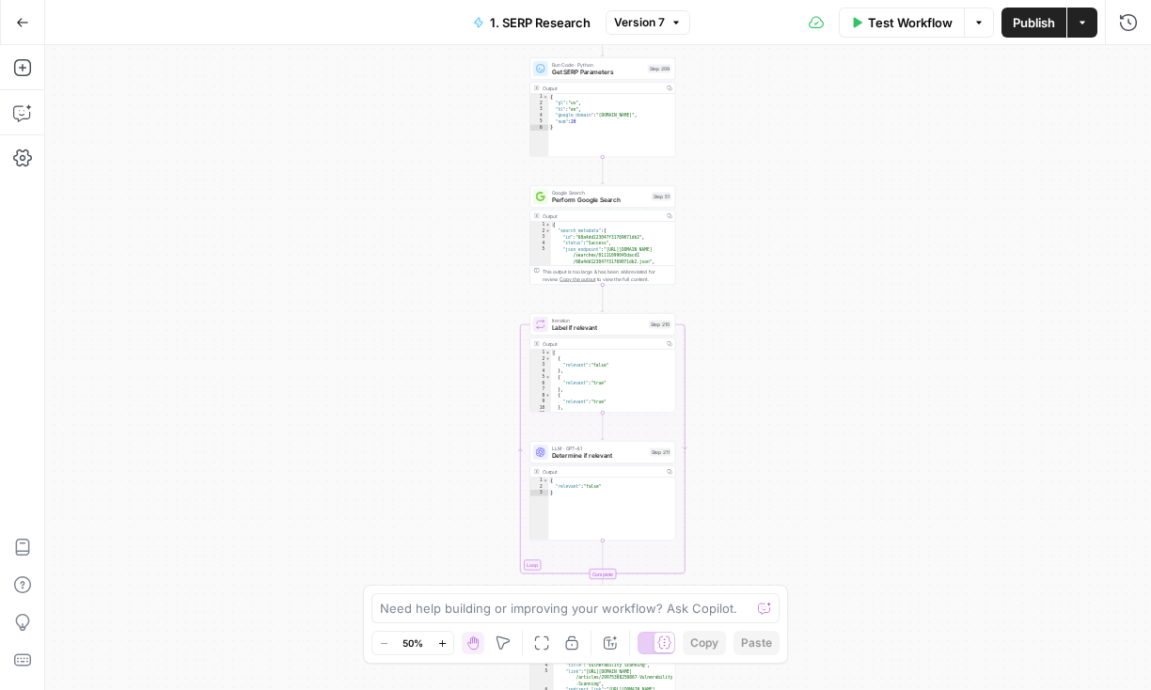
click at [16, 16] on icon "button" at bounding box center [22, 22] width 13 height 13
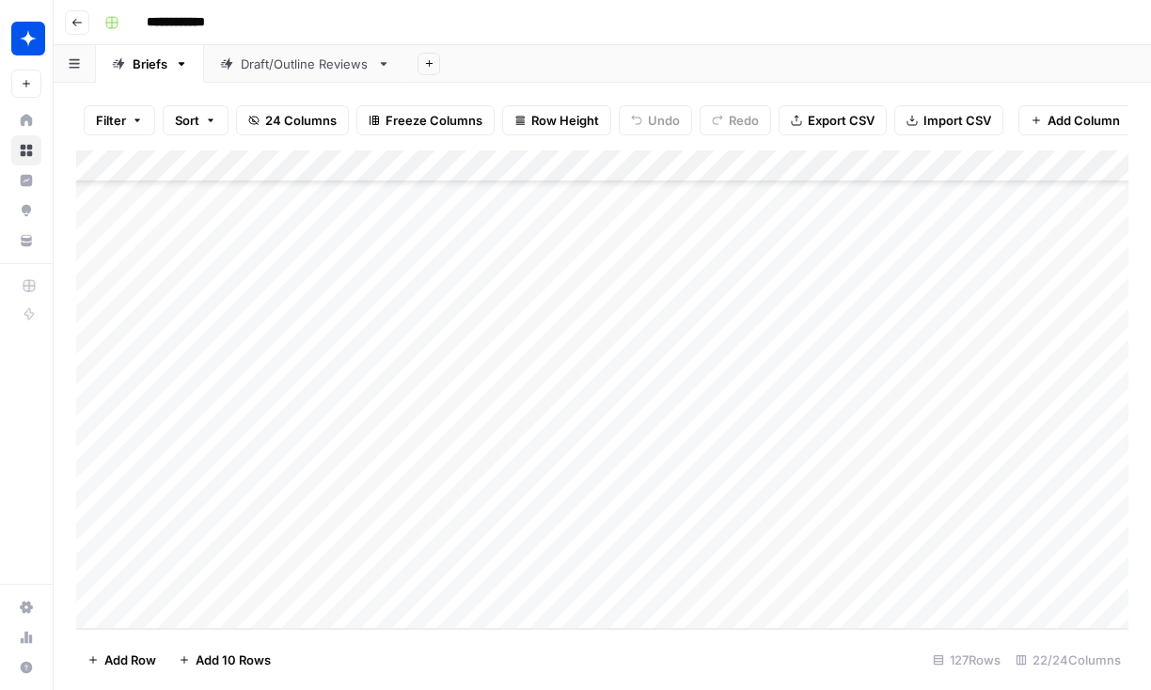
scroll to position [5794, 0]
click at [219, 608] on div "Add Column" at bounding box center [602, 389] width 1052 height 479
click at [305, 525] on div "Add Column" at bounding box center [602, 389] width 1052 height 479
click at [240, 566] on div "Add Column" at bounding box center [602, 389] width 1052 height 479
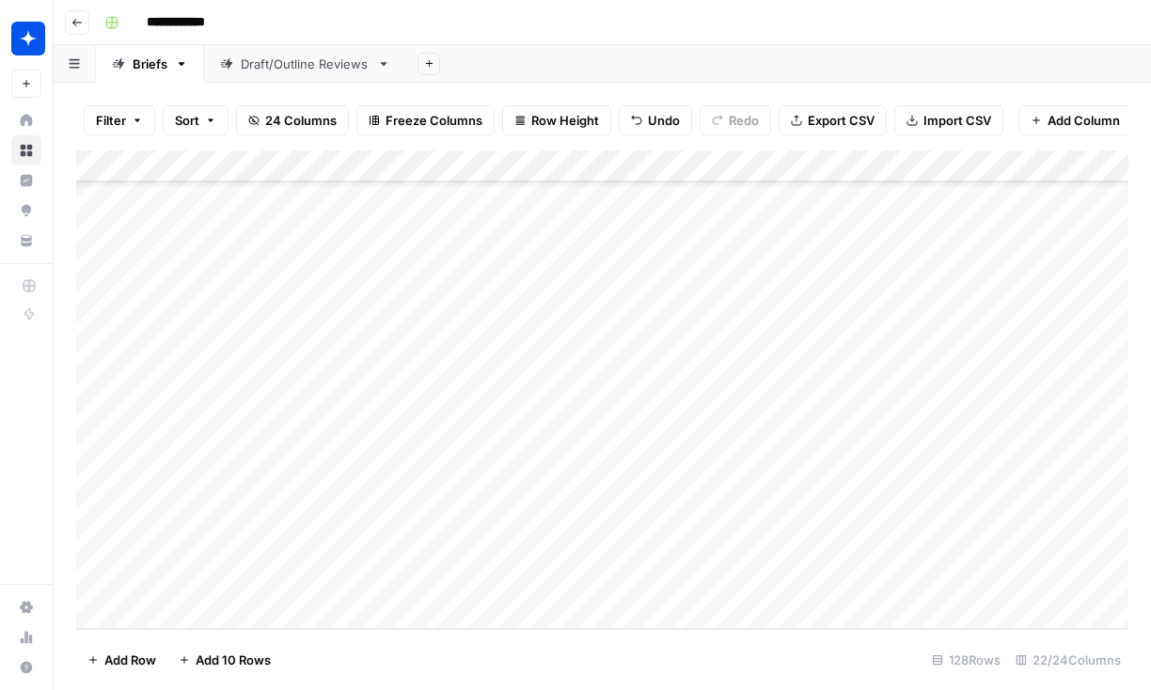
click at [460, 577] on div "Add Column" at bounding box center [602, 389] width 1052 height 479
click at [420, 576] on div "Add Column" at bounding box center [602, 389] width 1052 height 479
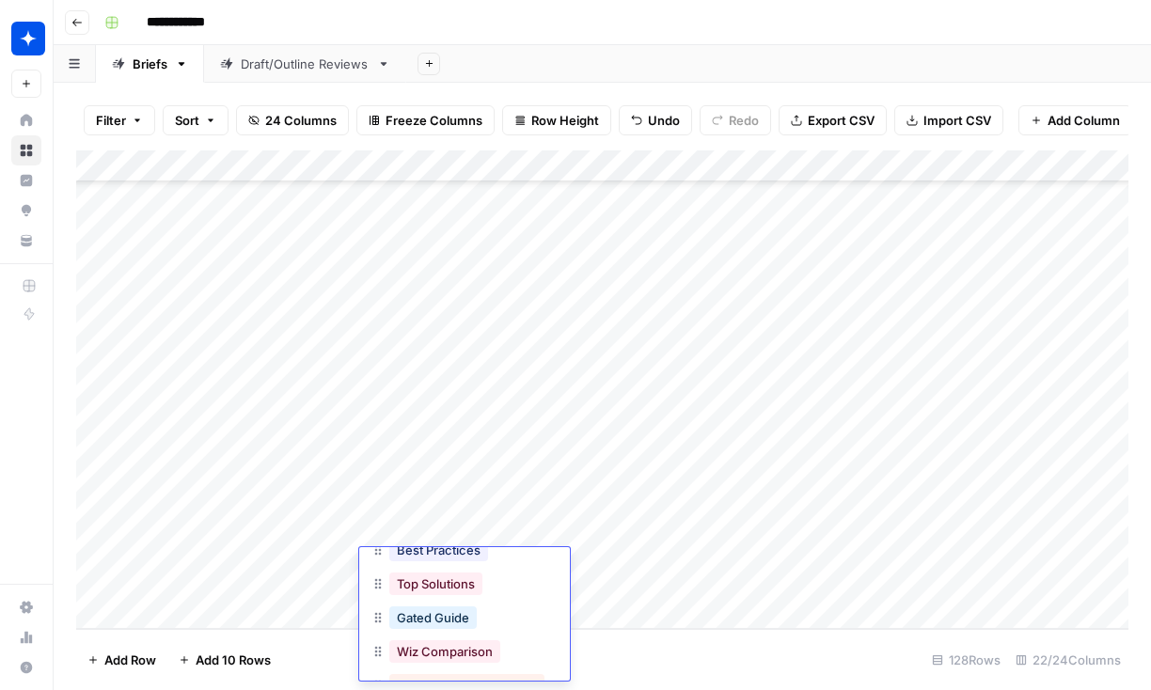
scroll to position [157, 0]
click at [443, 612] on button "Gated Guide" at bounding box center [432, 616] width 87 height 23
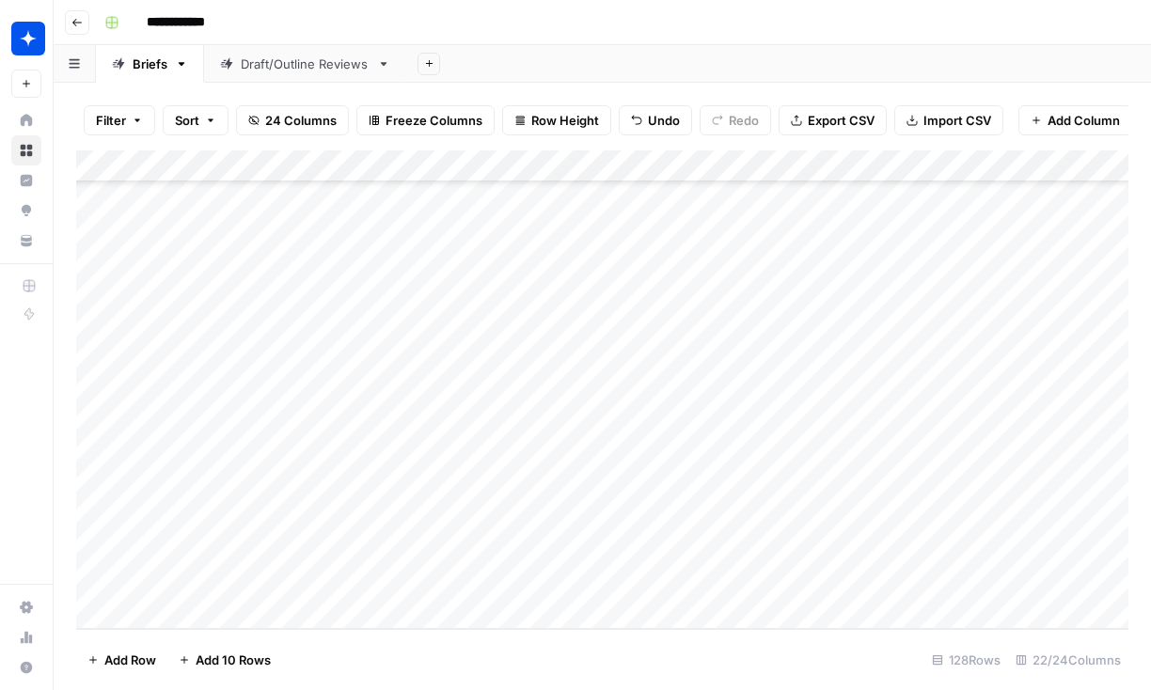
click at [659, 566] on div "Add Column" at bounding box center [602, 389] width 1052 height 479
click at [1007, 359] on div "Add Column" at bounding box center [602, 389] width 1052 height 479
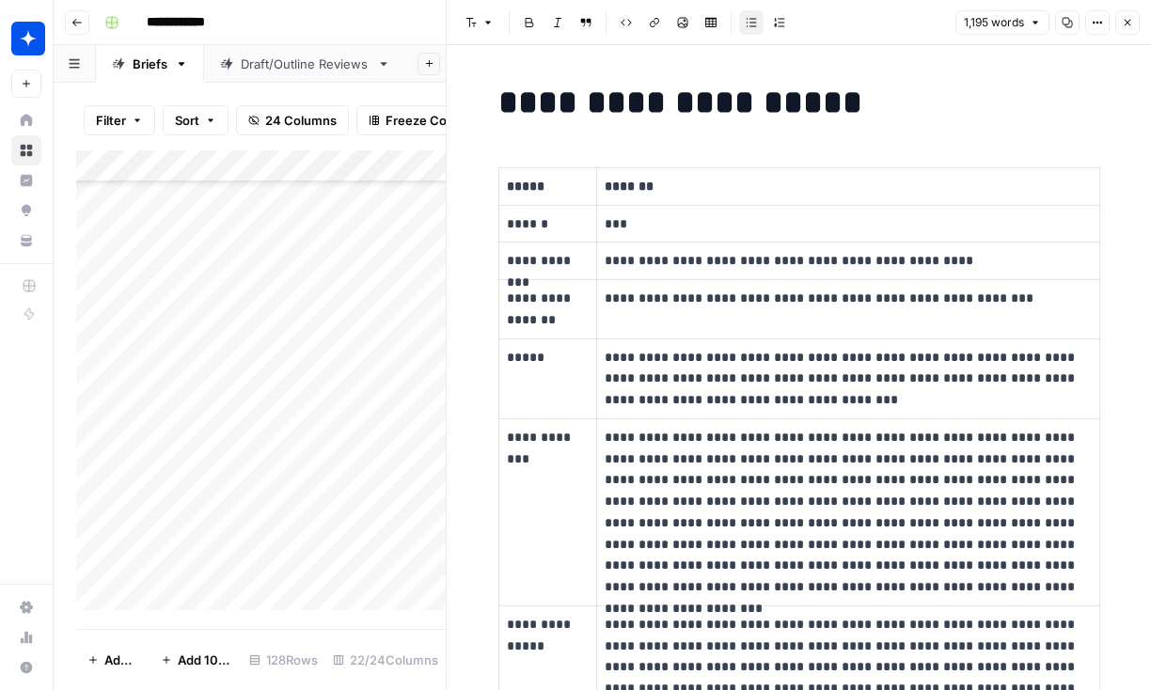
click at [1132, 19] on icon "button" at bounding box center [1127, 22] width 11 height 11
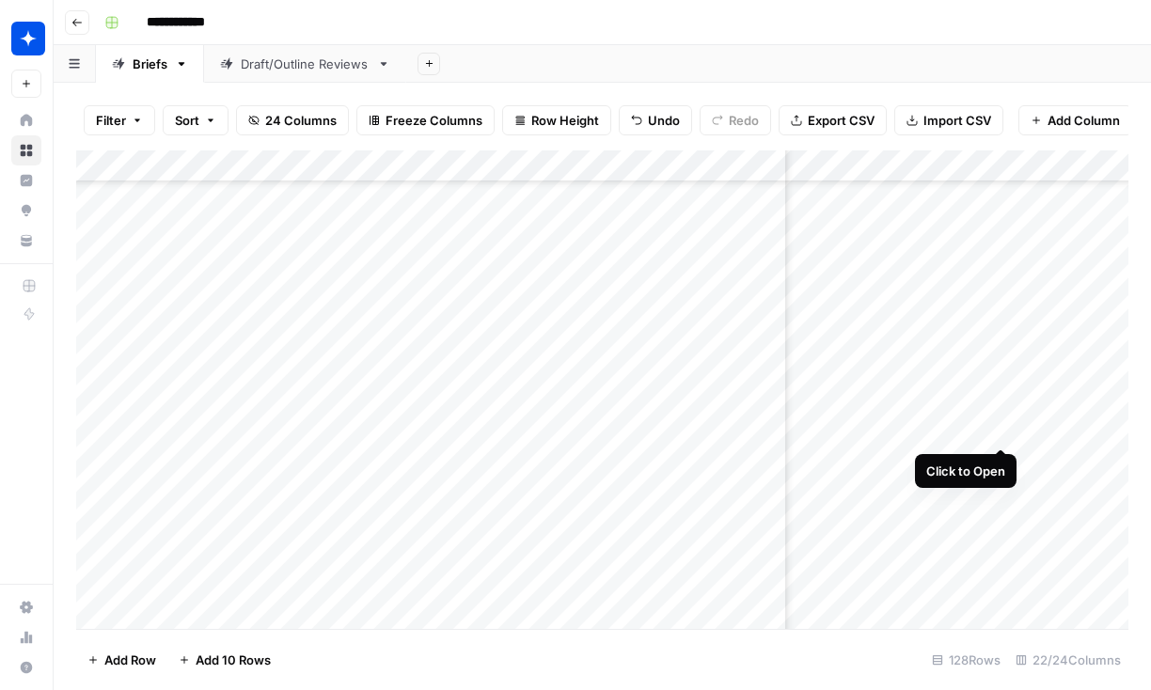
click at [1005, 415] on div "Add Column" at bounding box center [602, 389] width 1052 height 479
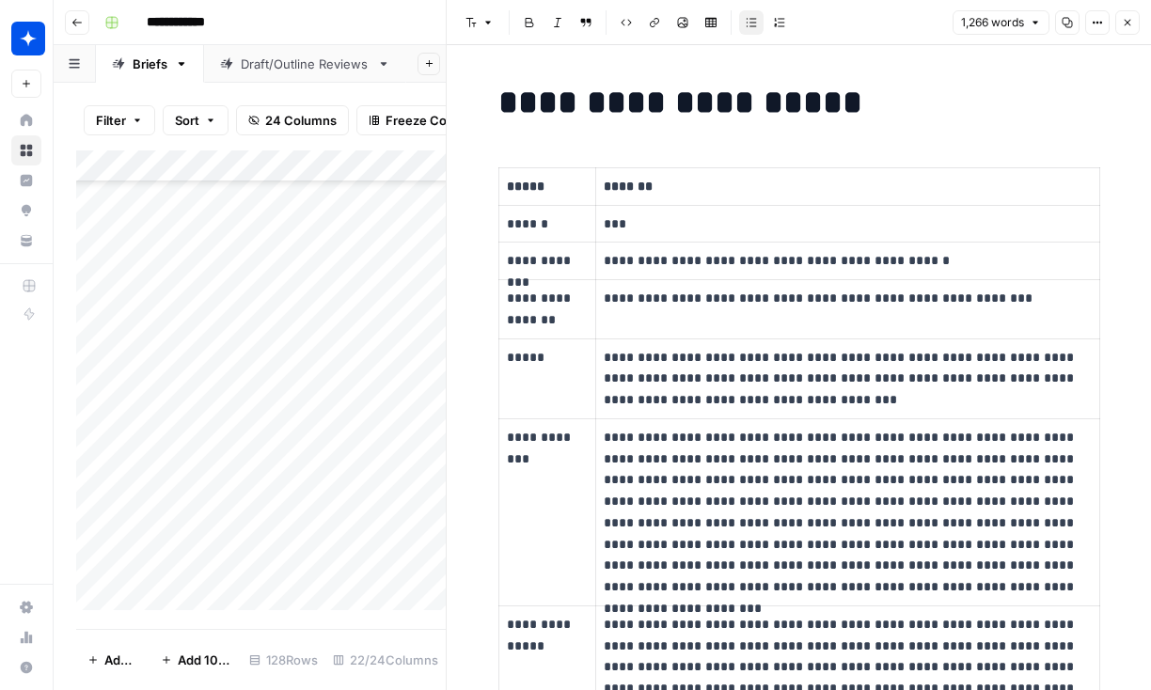
click at [1129, 20] on icon "button" at bounding box center [1128, 23] width 7 height 7
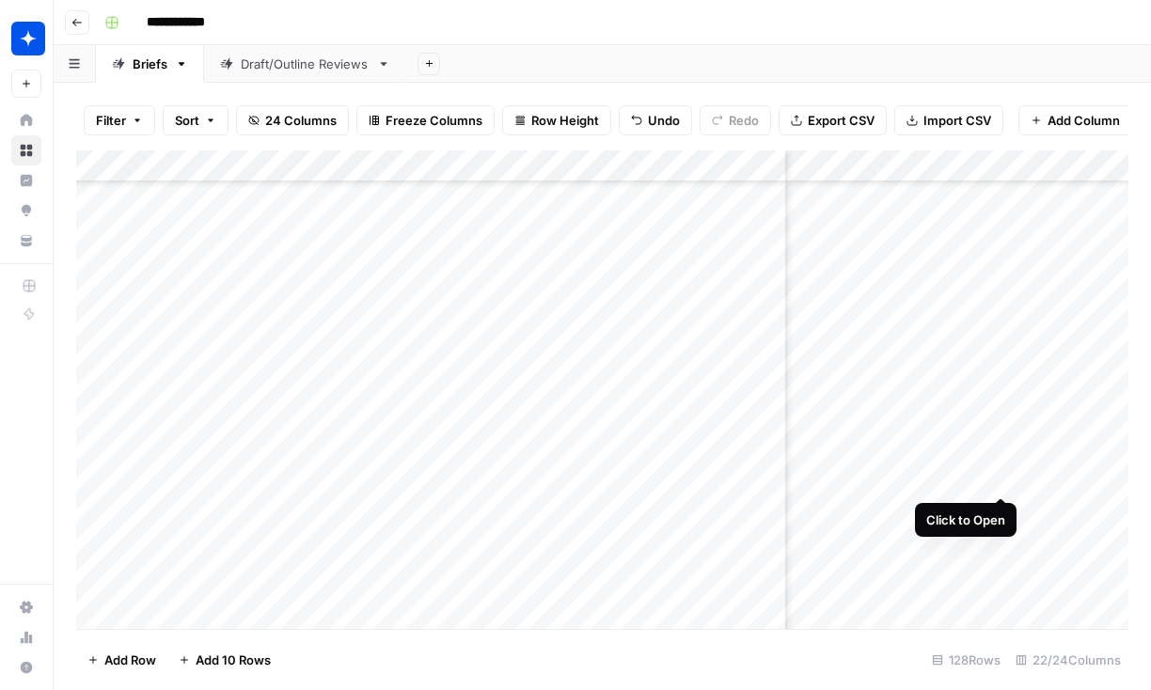
click at [1006, 457] on div "Add Column" at bounding box center [602, 389] width 1052 height 479
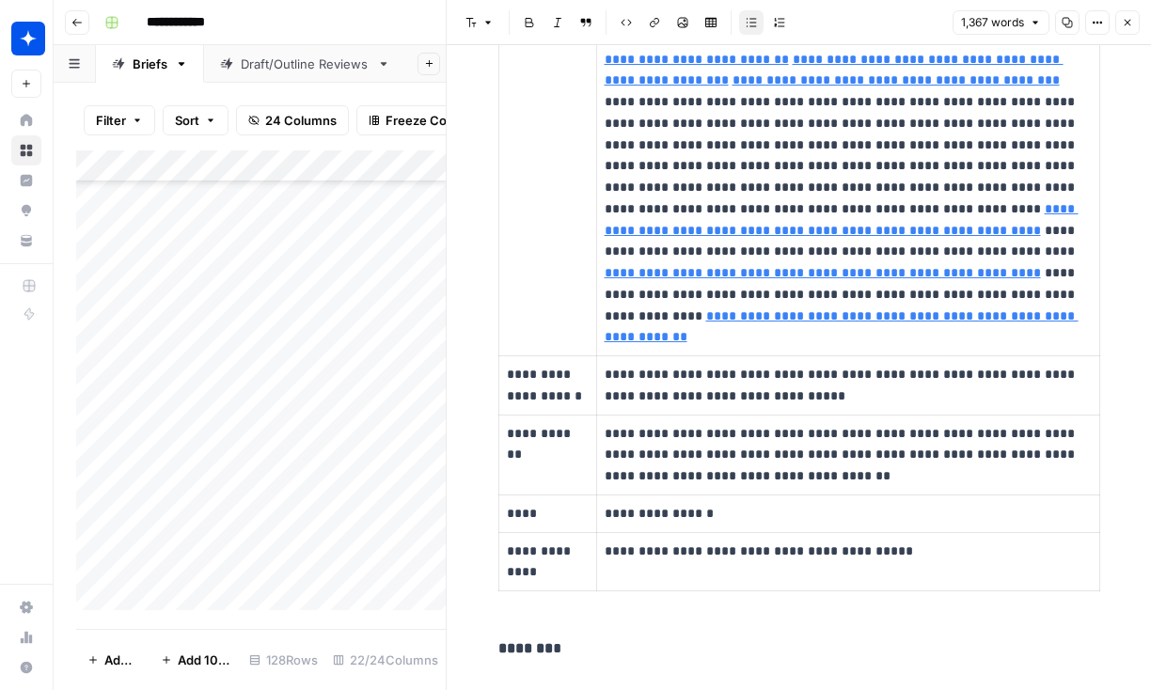
scroll to position [1215, 0]
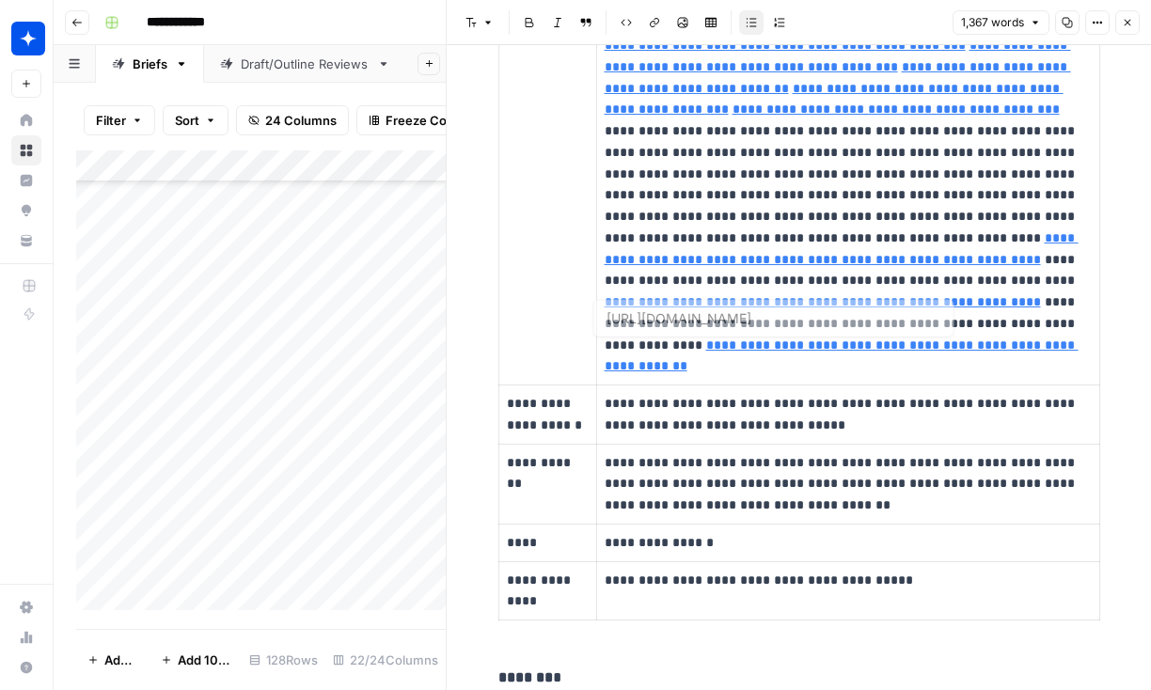
type input "[URL][DOMAIN_NAME]"
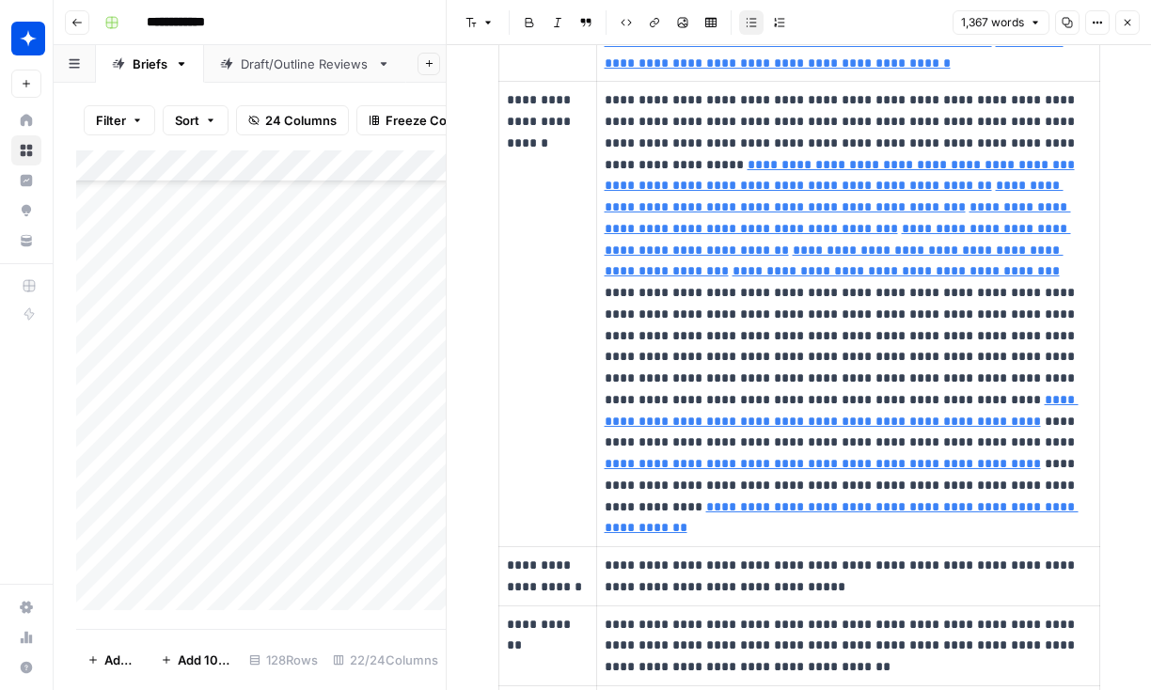
scroll to position [1062, 0]
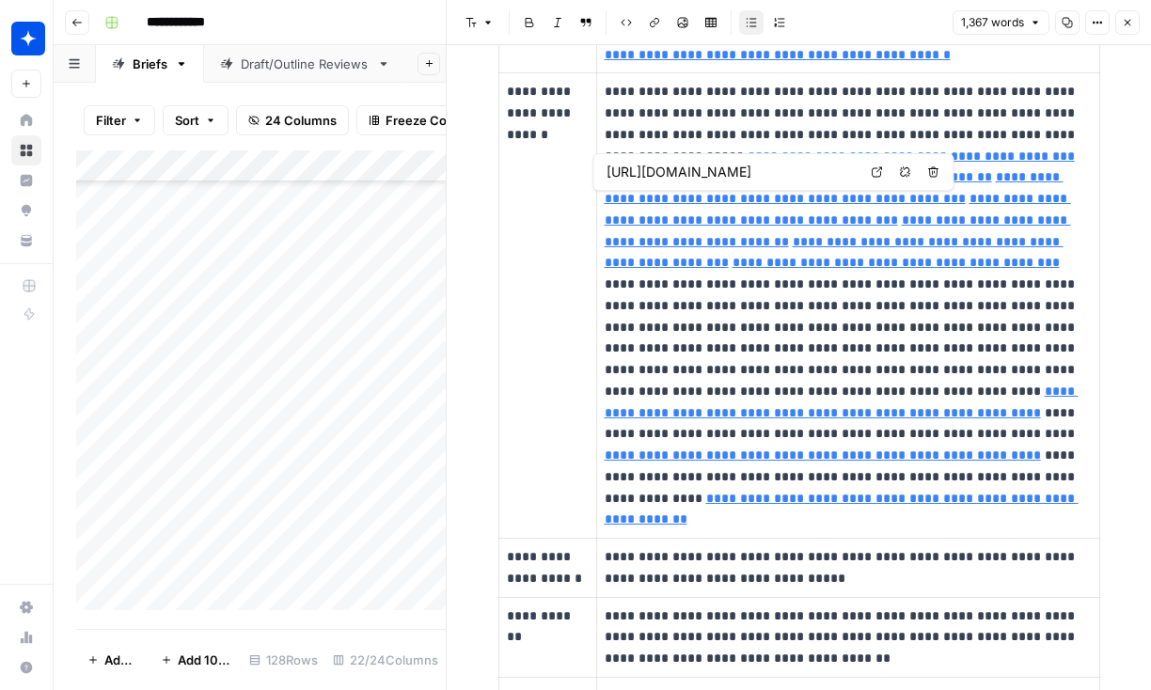
type input "[URL][DOMAIN_NAME]"
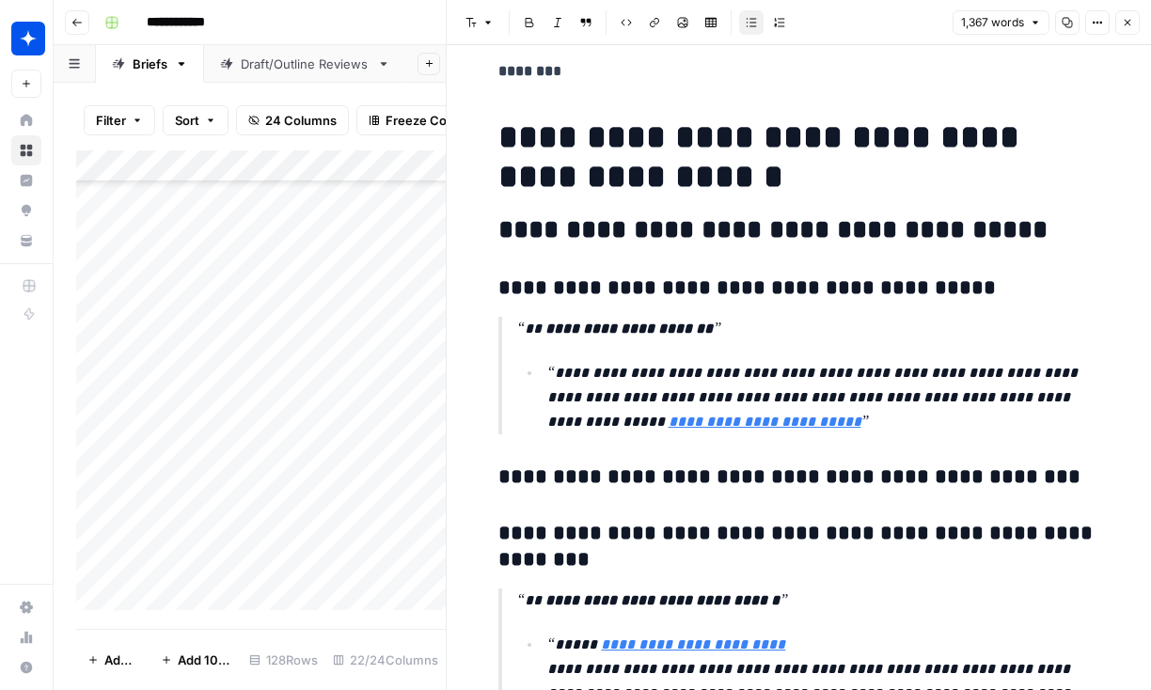
scroll to position [1859, 0]
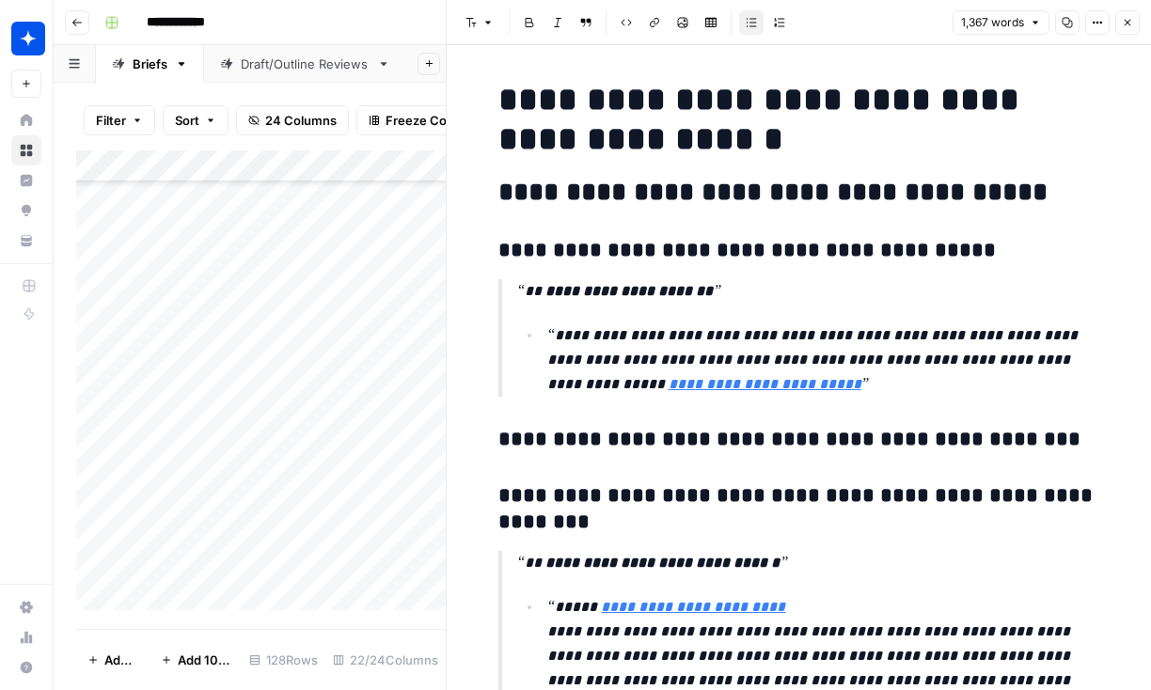
click at [1131, 24] on icon "button" at bounding box center [1127, 22] width 11 height 11
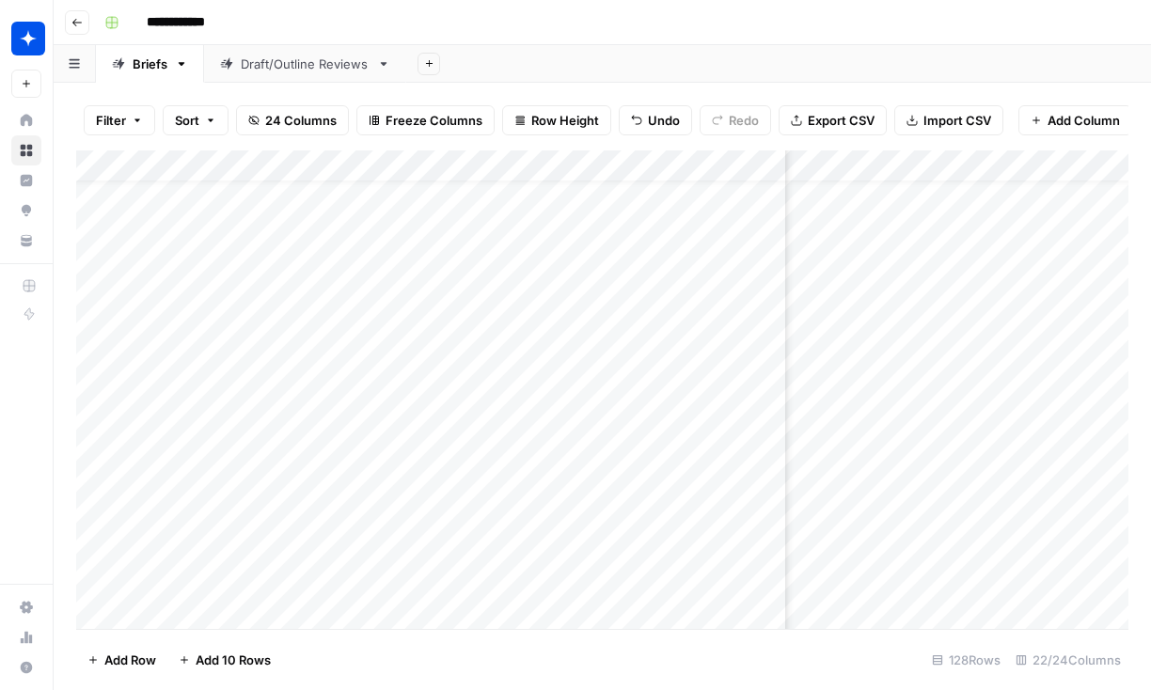
scroll to position [0, 2935]
click at [1004, 294] on div "Add Column" at bounding box center [602, 389] width 1052 height 479
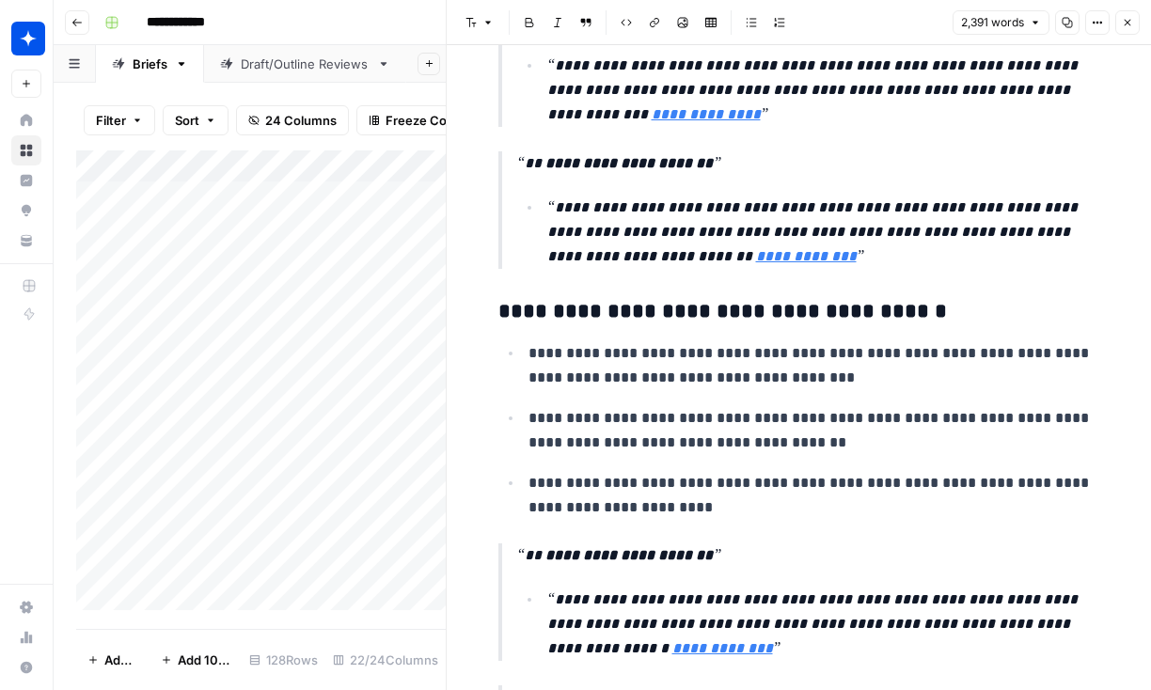
scroll to position [3531, 0]
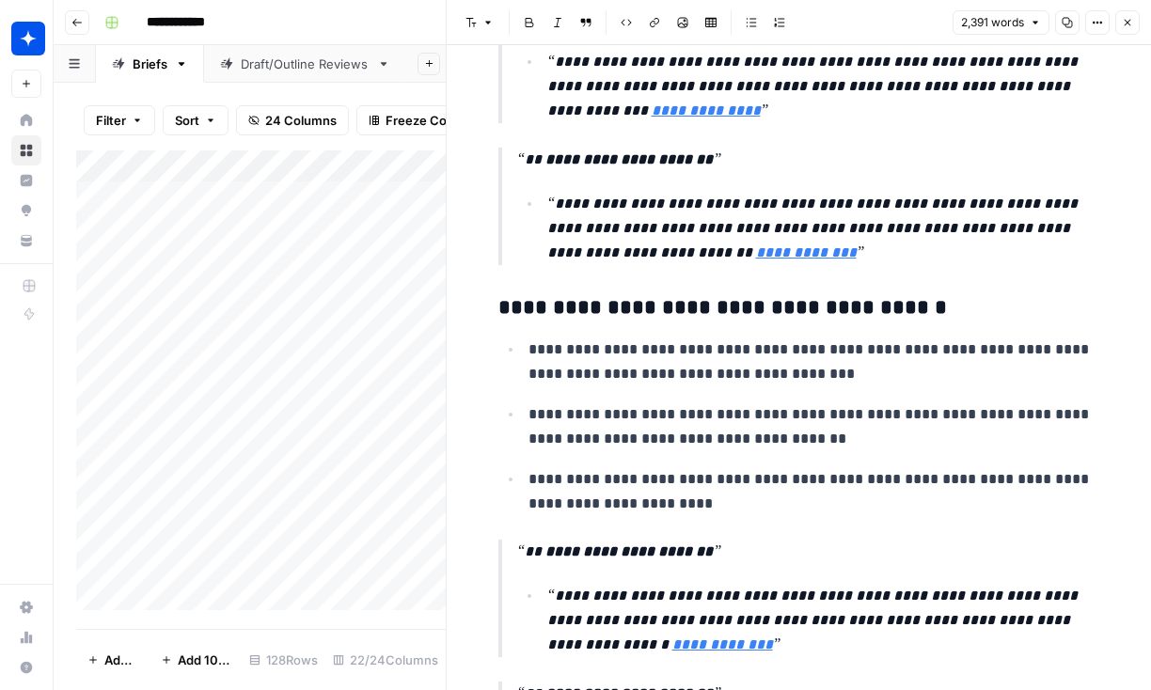
click at [1123, 23] on icon "button" at bounding box center [1127, 22] width 11 height 11
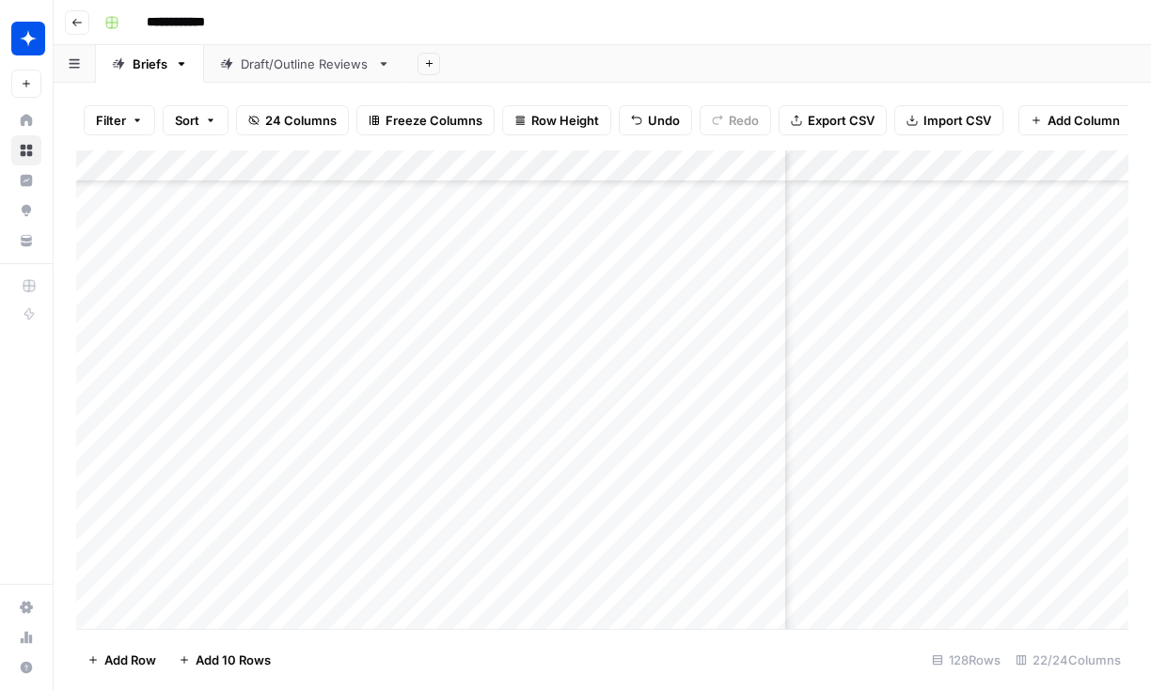
scroll to position [4491, 2935]
click at [1002, 446] on div "Add Column" at bounding box center [602, 389] width 1052 height 479
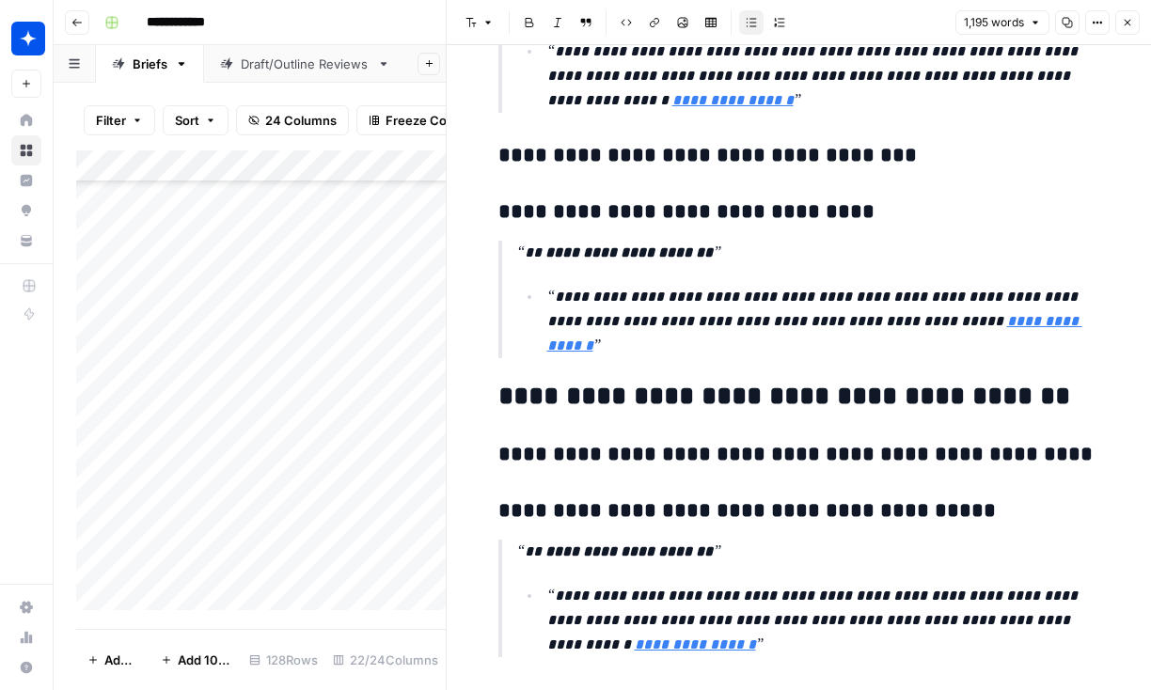
scroll to position [2299, 0]
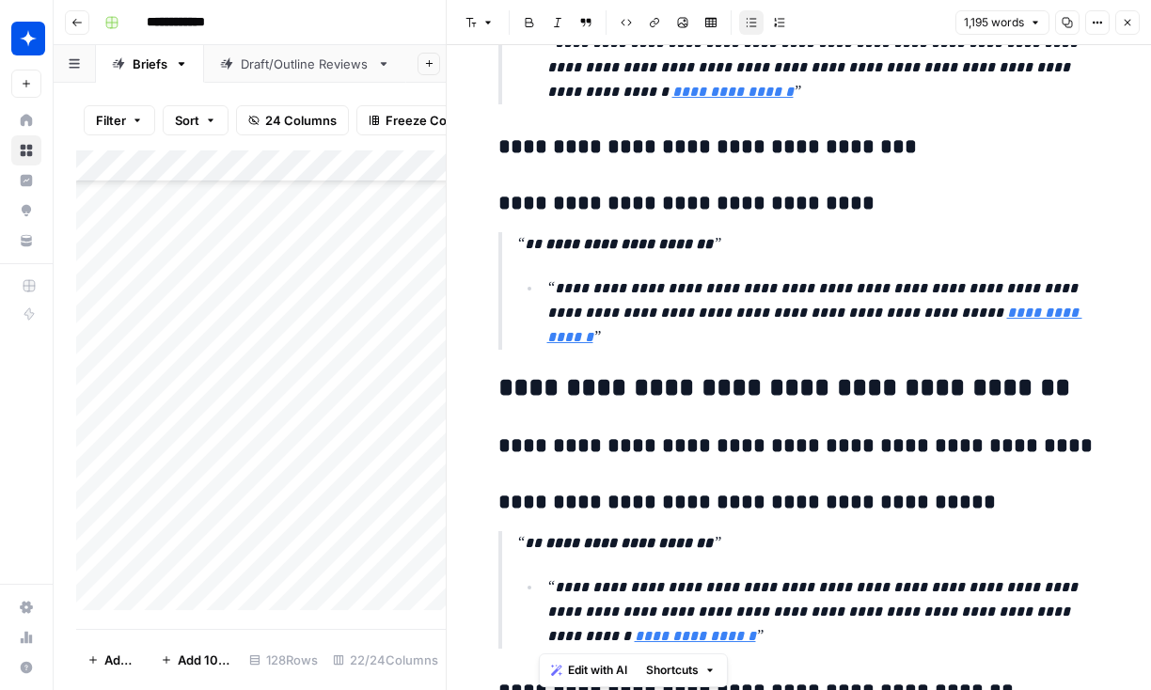
drag, startPoint x: 691, startPoint y: 631, endPoint x: 539, endPoint y: 545, distance: 175.2
click at [539, 545] on blockquote "**********" at bounding box center [799, 590] width 602 height 118
click at [833, 575] on blockquote "**********" at bounding box center [799, 590] width 602 height 118
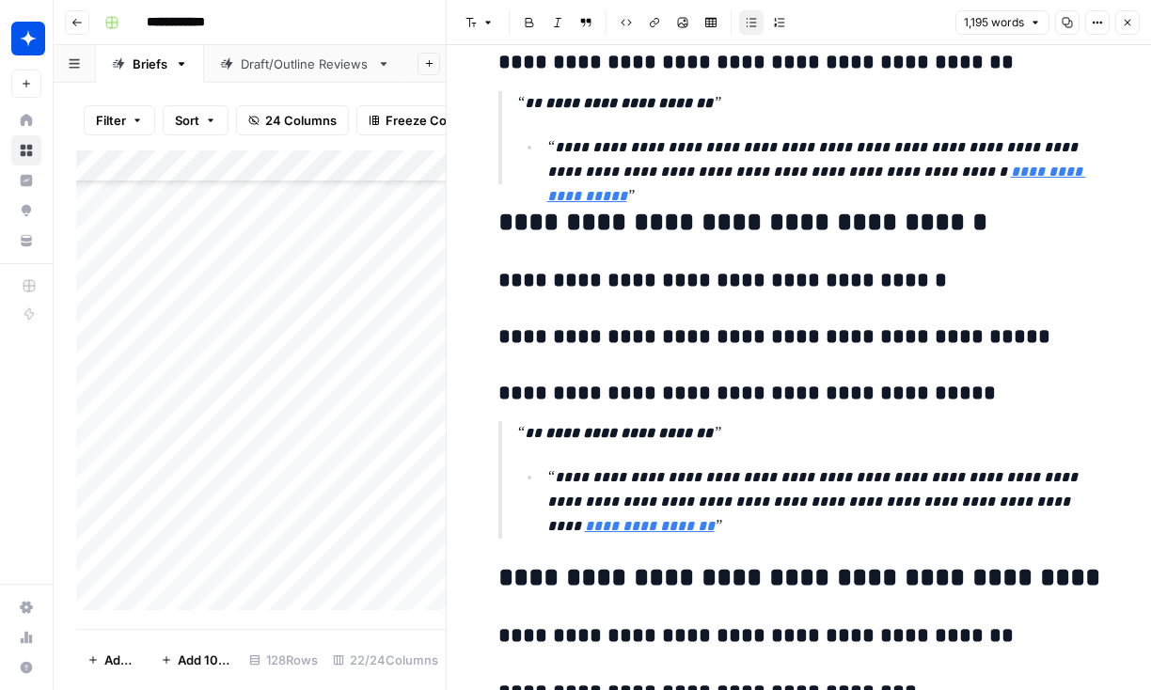
scroll to position [2926, 0]
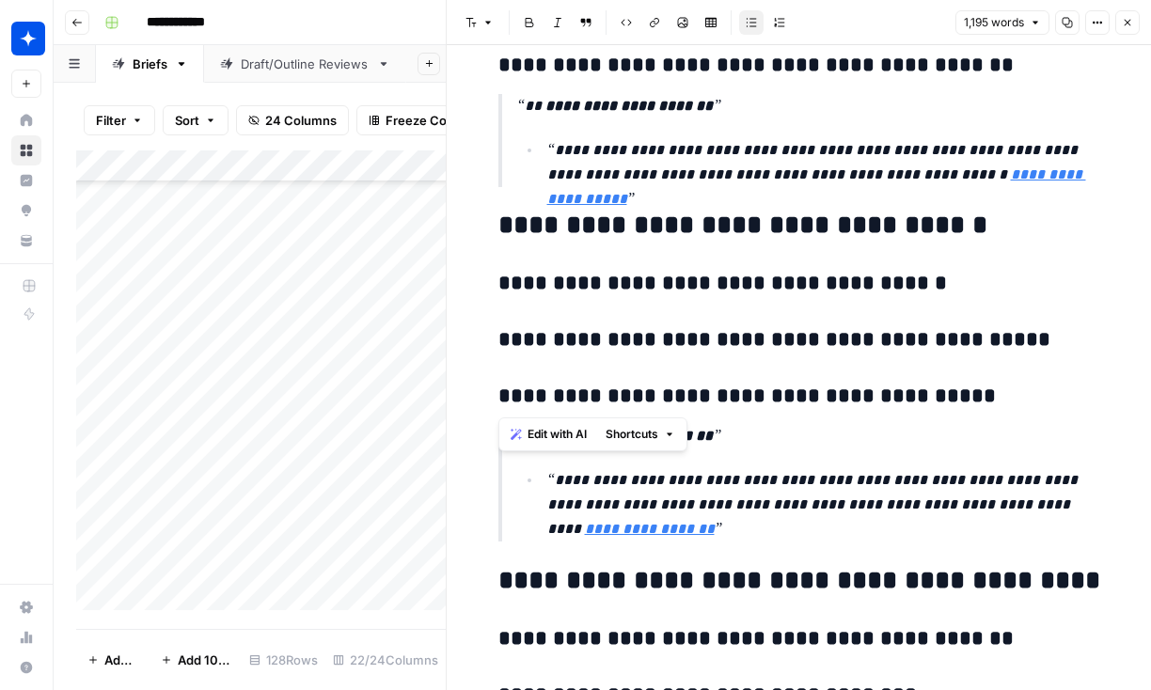
drag, startPoint x: 931, startPoint y: 396, endPoint x: 458, endPoint y: 281, distance: 486.7
click at [458, 281] on div "**********" at bounding box center [799, 58] width 704 height 5878
click at [558, 443] on button "Edit with AI" at bounding box center [548, 434] width 91 height 24
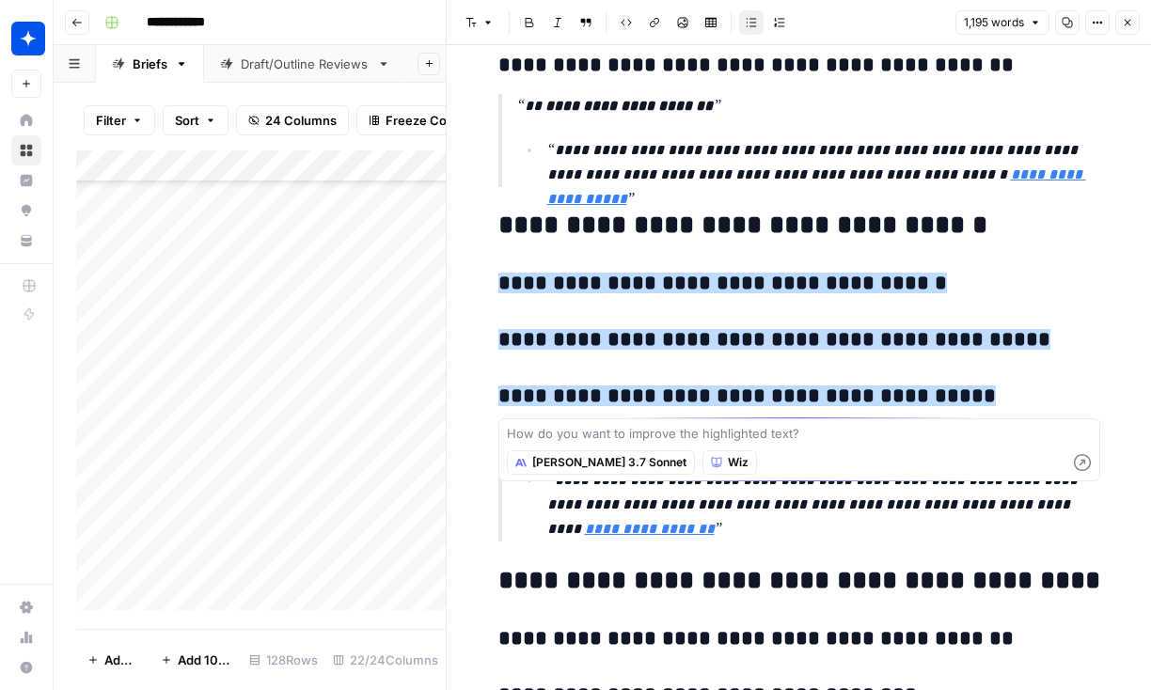
click at [578, 466] on span "[PERSON_NAME] 3.7 Sonnet" at bounding box center [609, 462] width 154 height 17
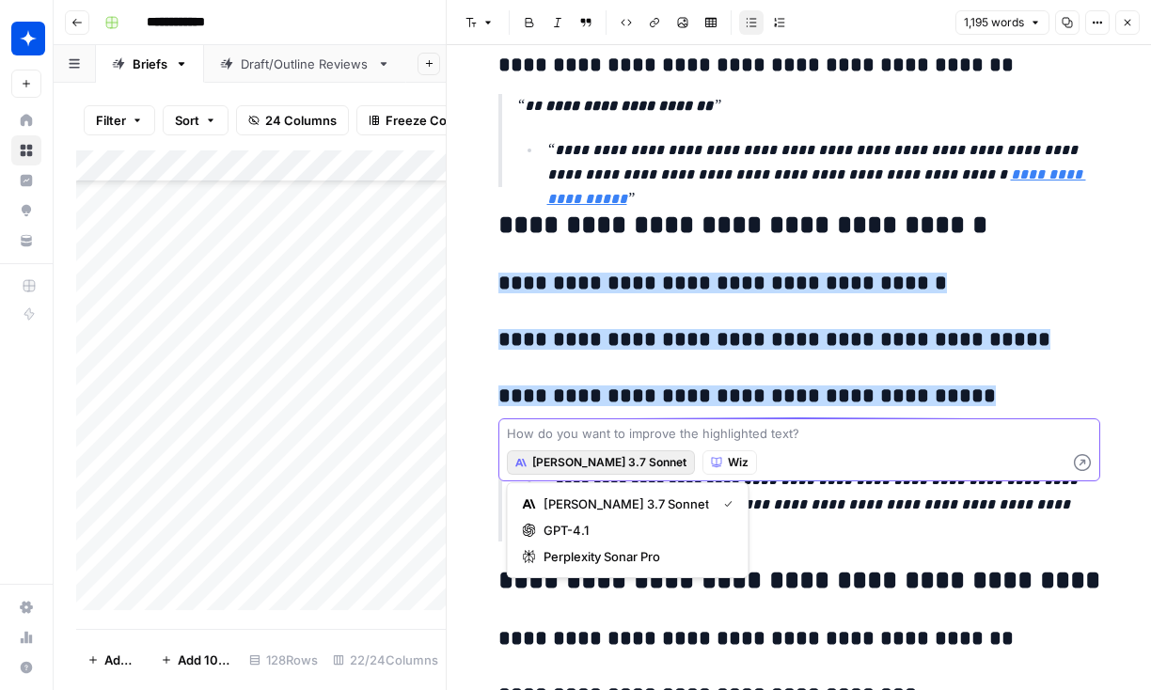
click at [558, 431] on textarea at bounding box center [799, 433] width 585 height 19
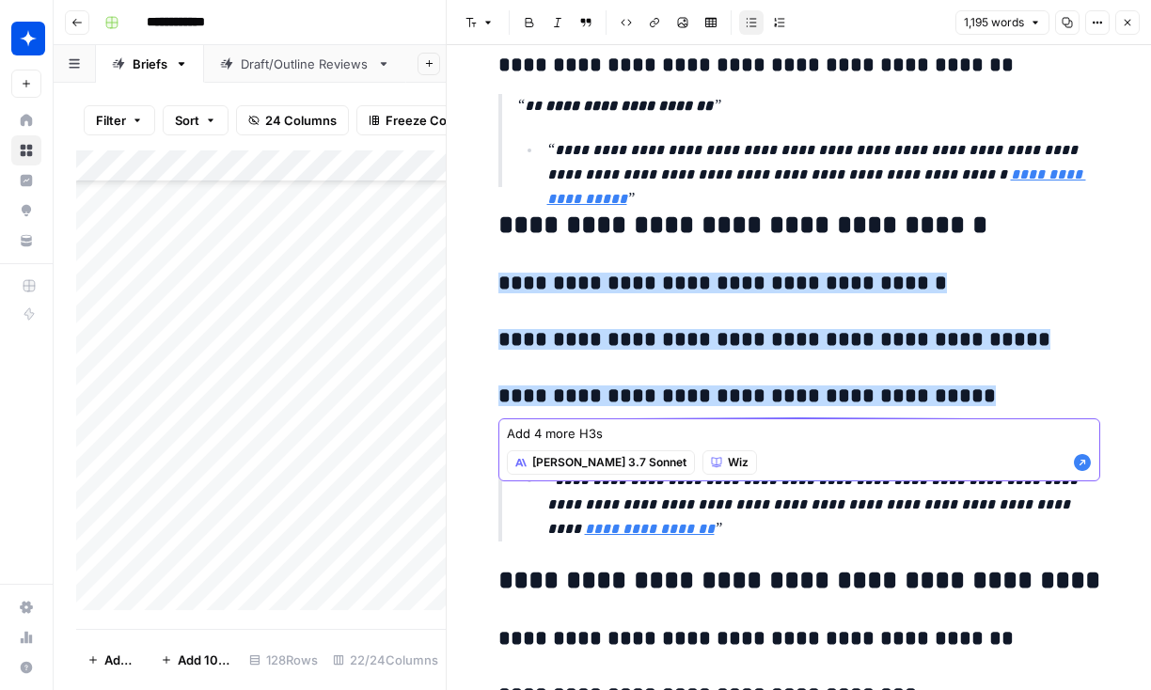
type textarea "Add 4 more H3s"
click at [1089, 468] on icon "button" at bounding box center [1082, 462] width 19 height 19
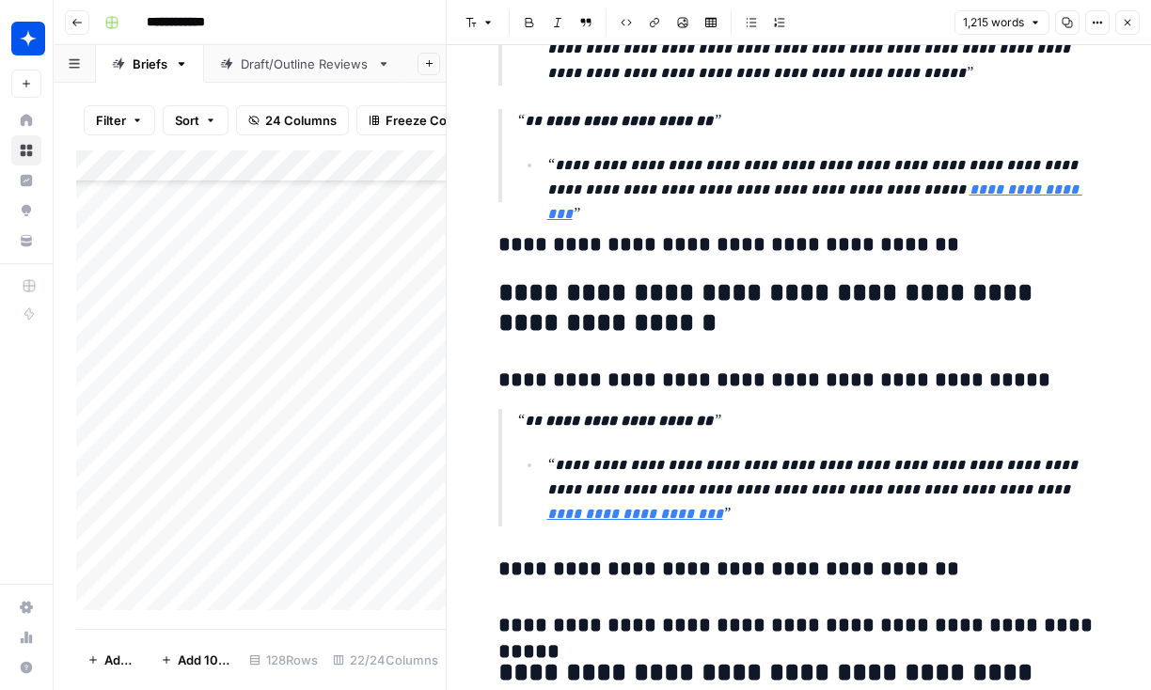
scroll to position [4631, 0]
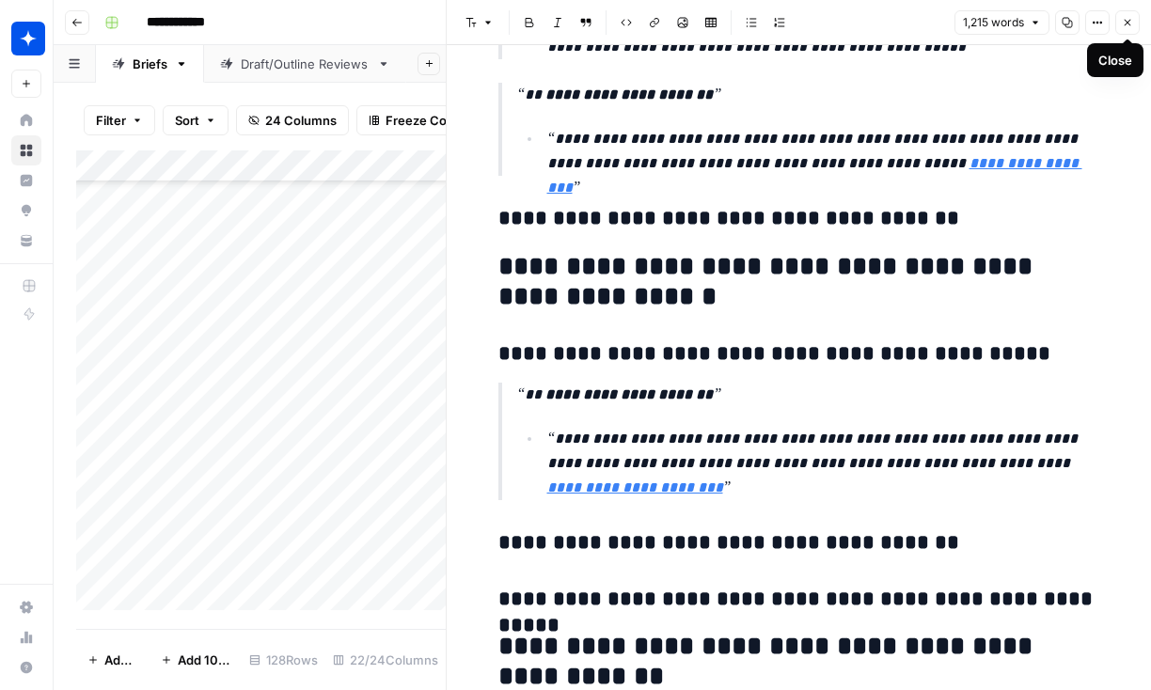
click at [1127, 25] on icon "button" at bounding box center [1127, 22] width 11 height 11
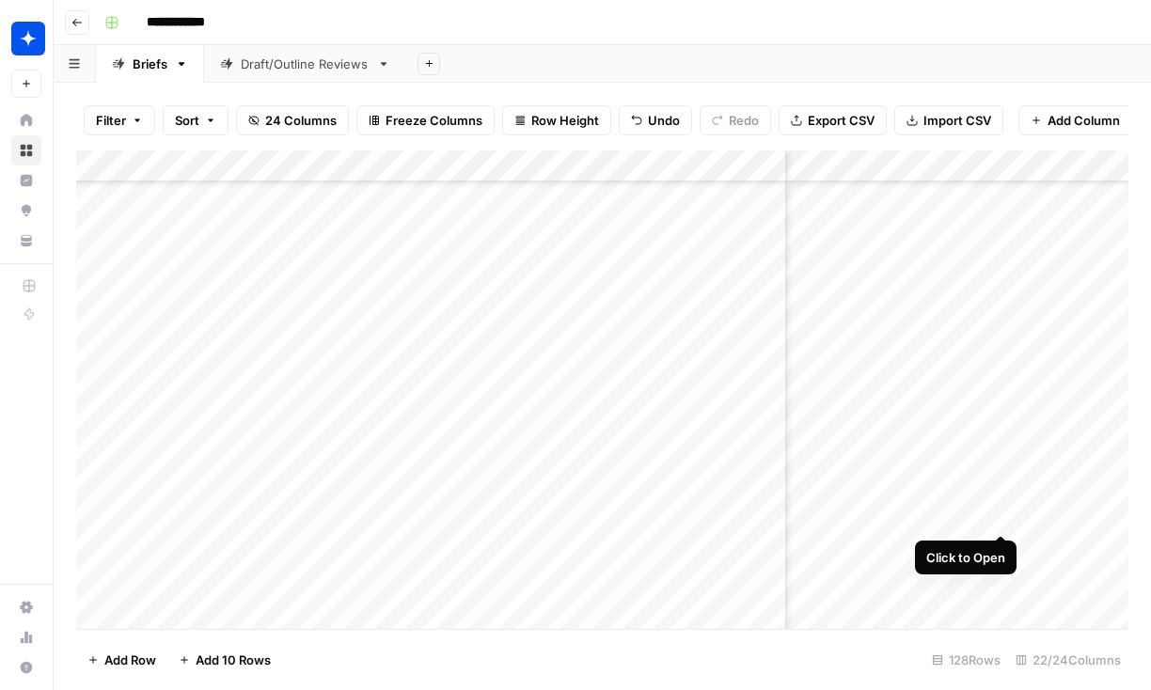
click at [1002, 497] on div "Add Column" at bounding box center [602, 389] width 1052 height 479
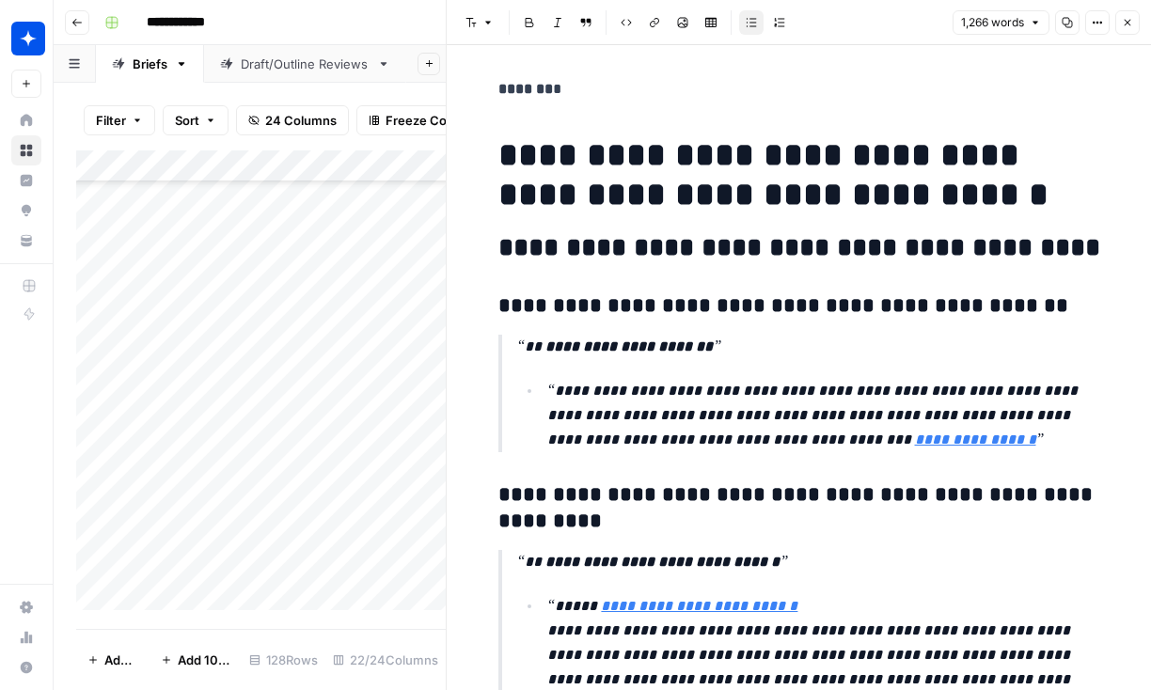
scroll to position [1792, 0]
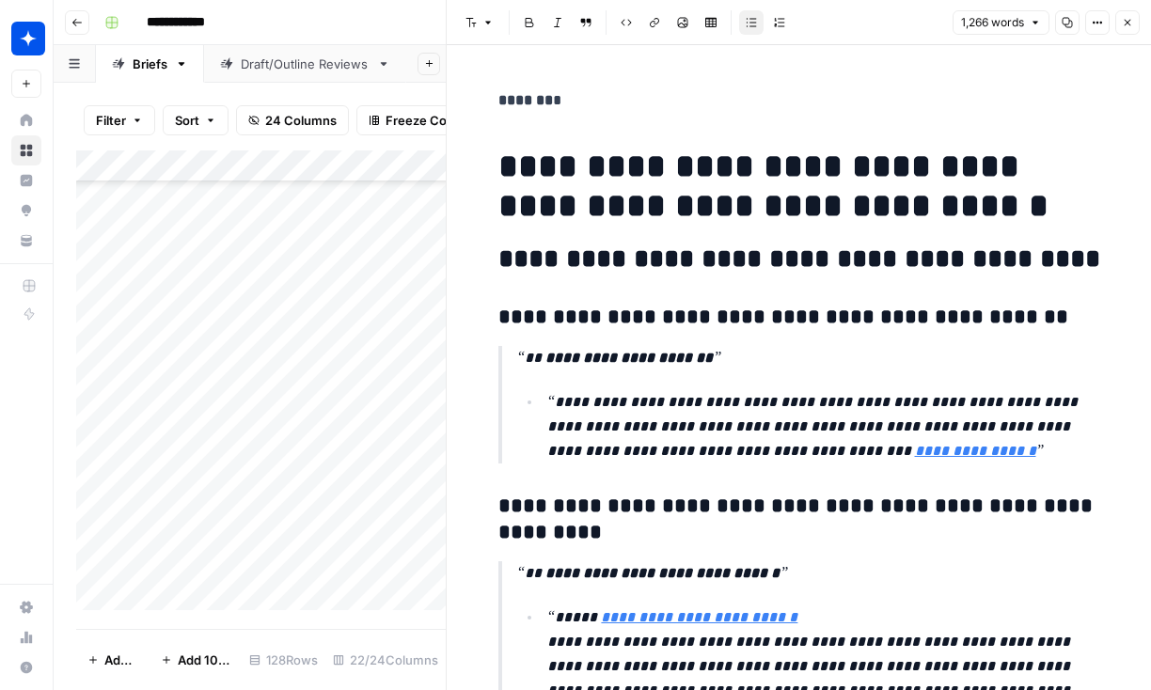
click at [1131, 24] on icon "button" at bounding box center [1127, 22] width 11 height 11
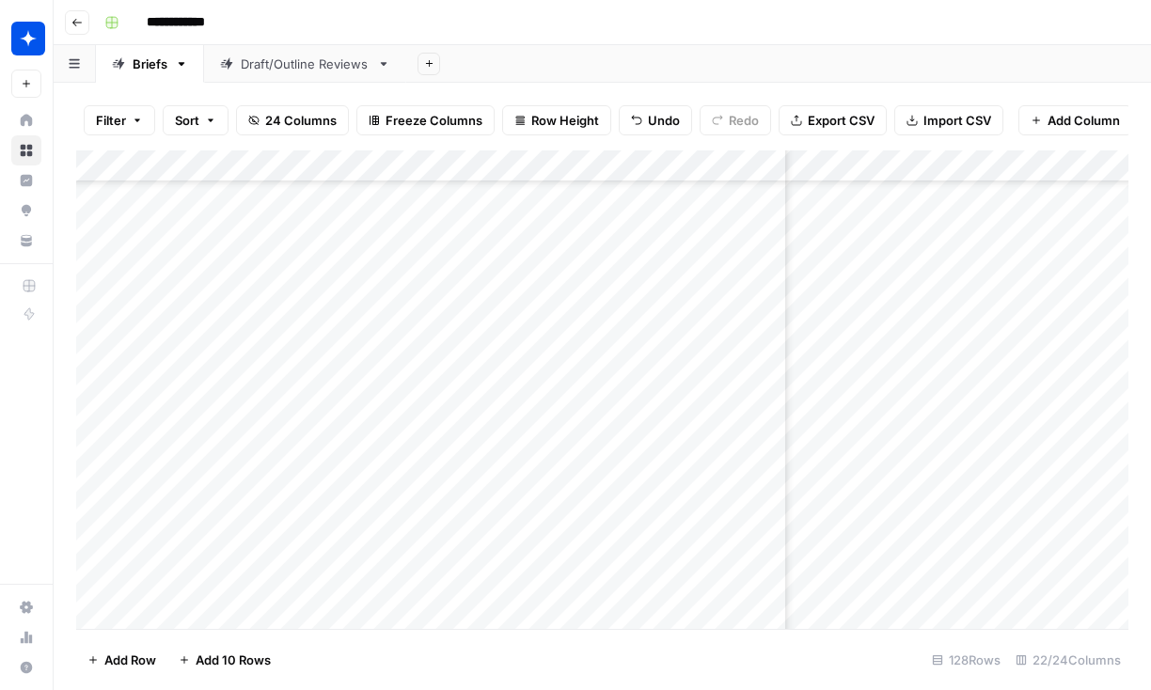
scroll to position [5842, 457]
click at [970, 567] on div "Add Column" at bounding box center [602, 389] width 1052 height 479
